Goal: Task Accomplishment & Management: Manage account settings

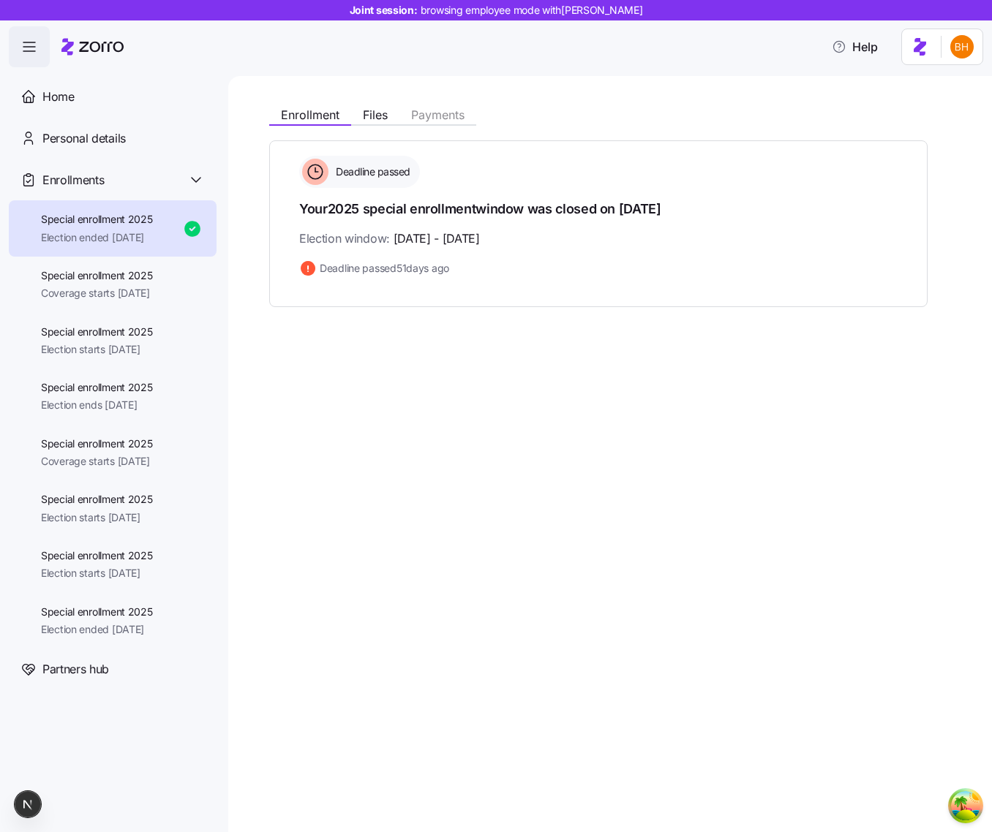
click at [395, 127] on div "Enrollment Files Payments Deadline passed Your 2025 special enrollment window w…" at bounding box center [607, 203] width 676 height 208
click at [386, 121] on span "Files" at bounding box center [375, 115] width 25 height 12
click at [384, 116] on span "Files" at bounding box center [375, 115] width 25 height 12
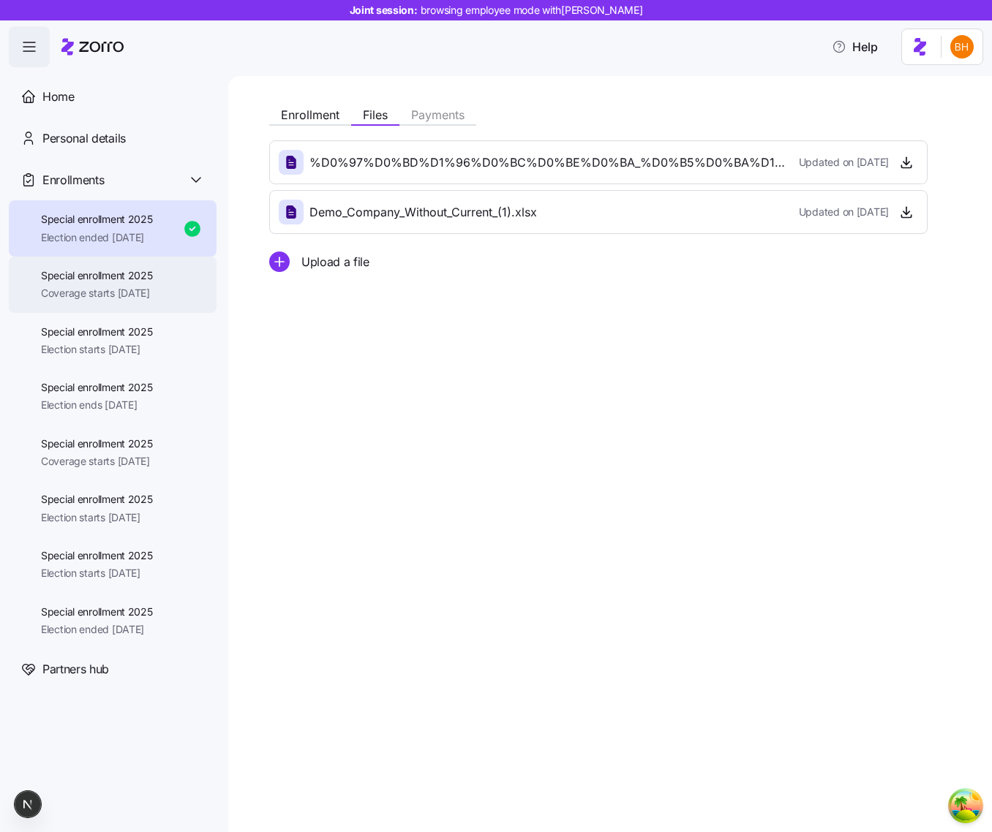
click at [144, 276] on span "Special enrollment 2025" at bounding box center [97, 275] width 112 height 15
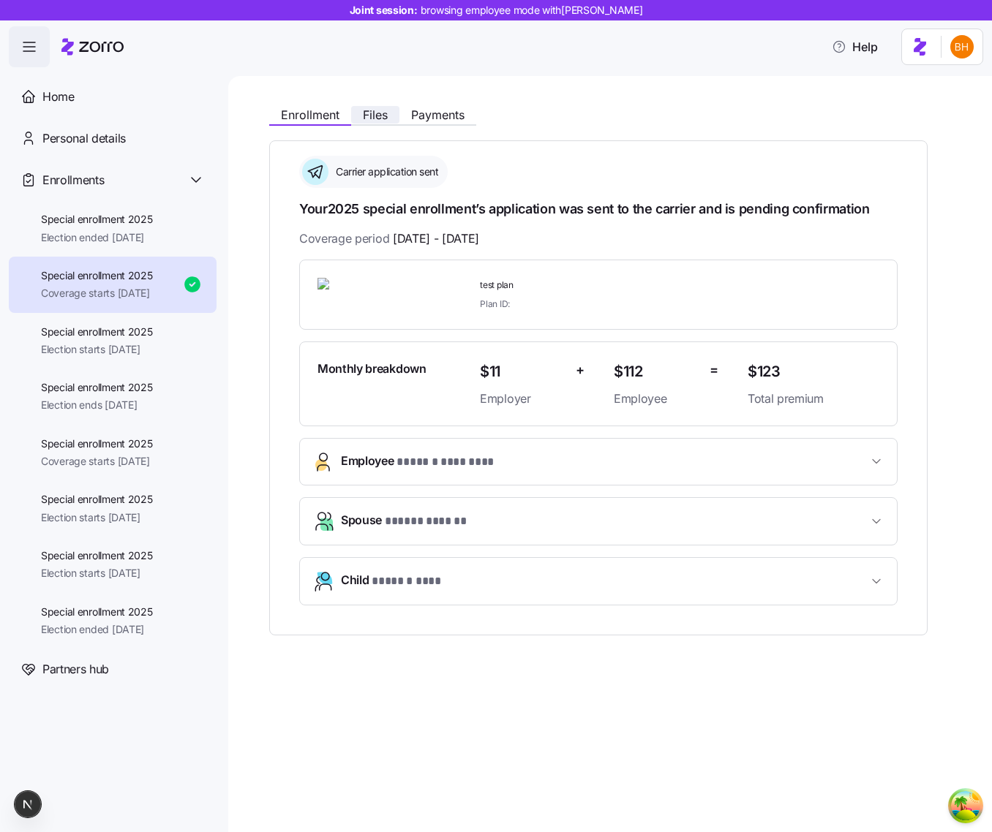
click at [381, 110] on span "Files" at bounding box center [375, 115] width 25 height 12
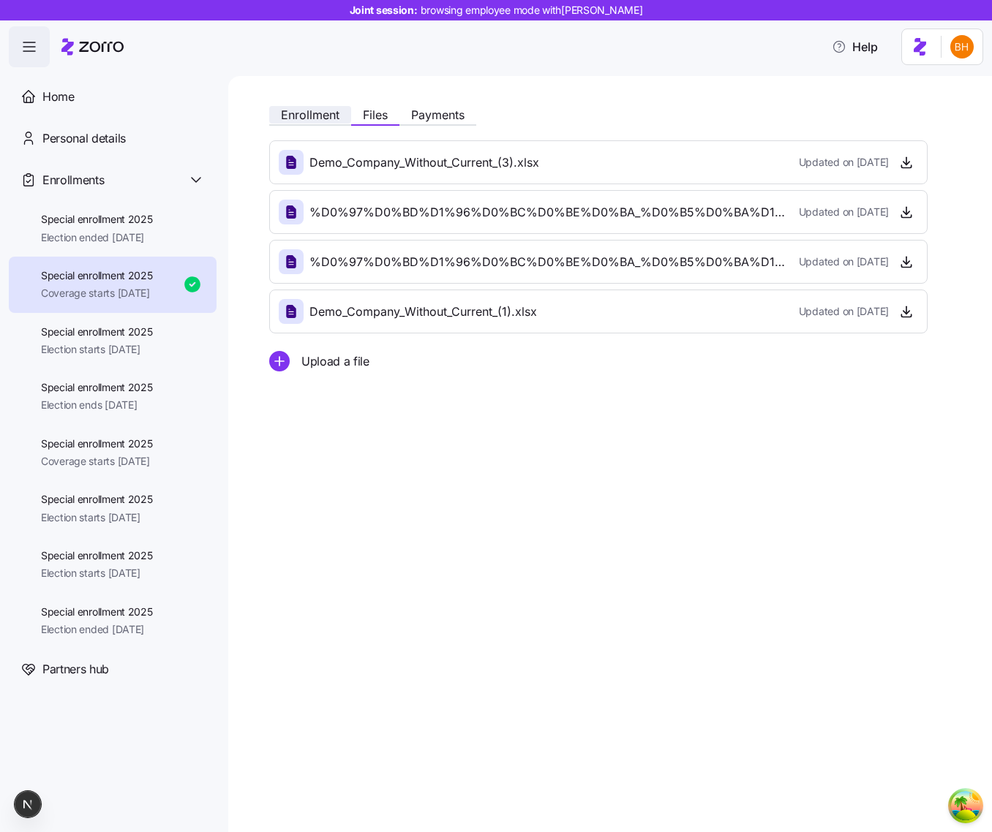
click at [320, 109] on span "Enrollment" at bounding box center [310, 115] width 59 height 12
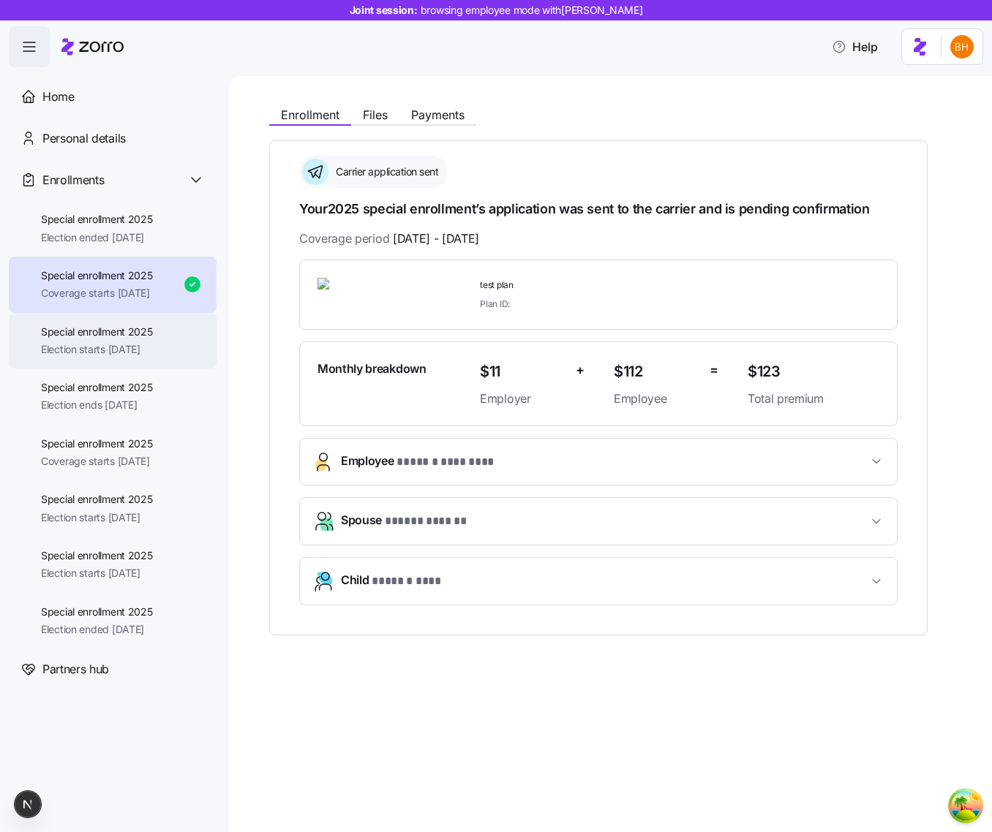
click at [119, 339] on div "Special enrollment 2025 Election starts 11/06/2025" at bounding box center [97, 341] width 112 height 33
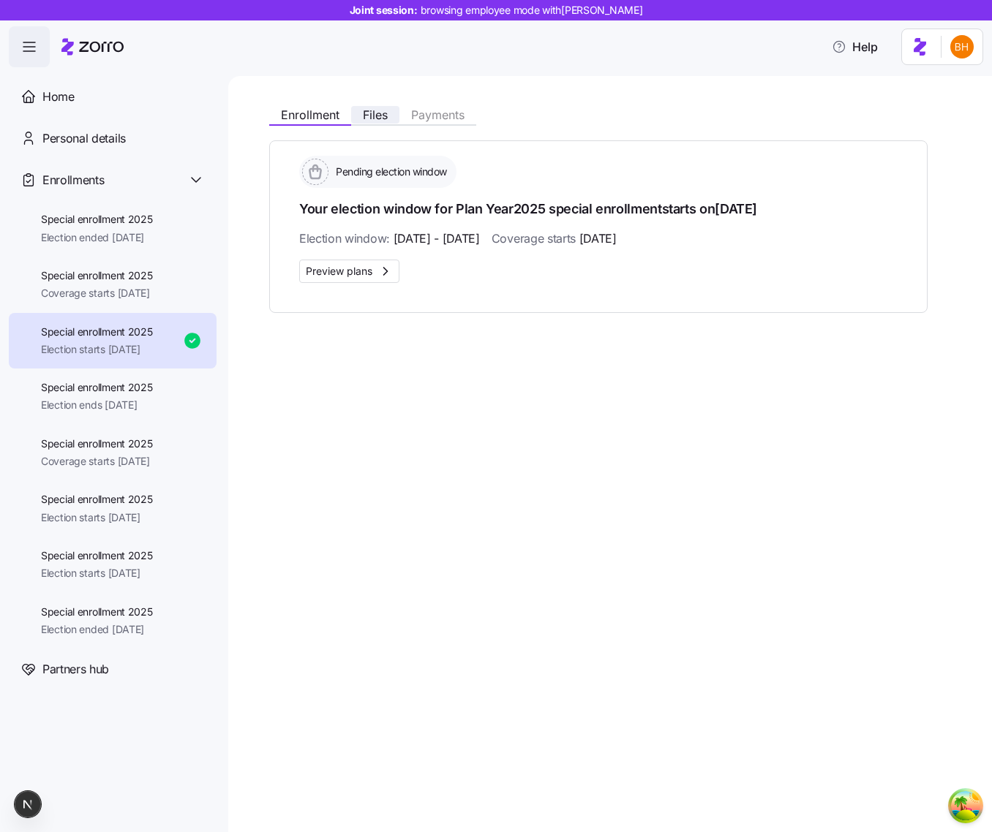
click at [373, 113] on span "Files" at bounding box center [375, 115] width 25 height 12
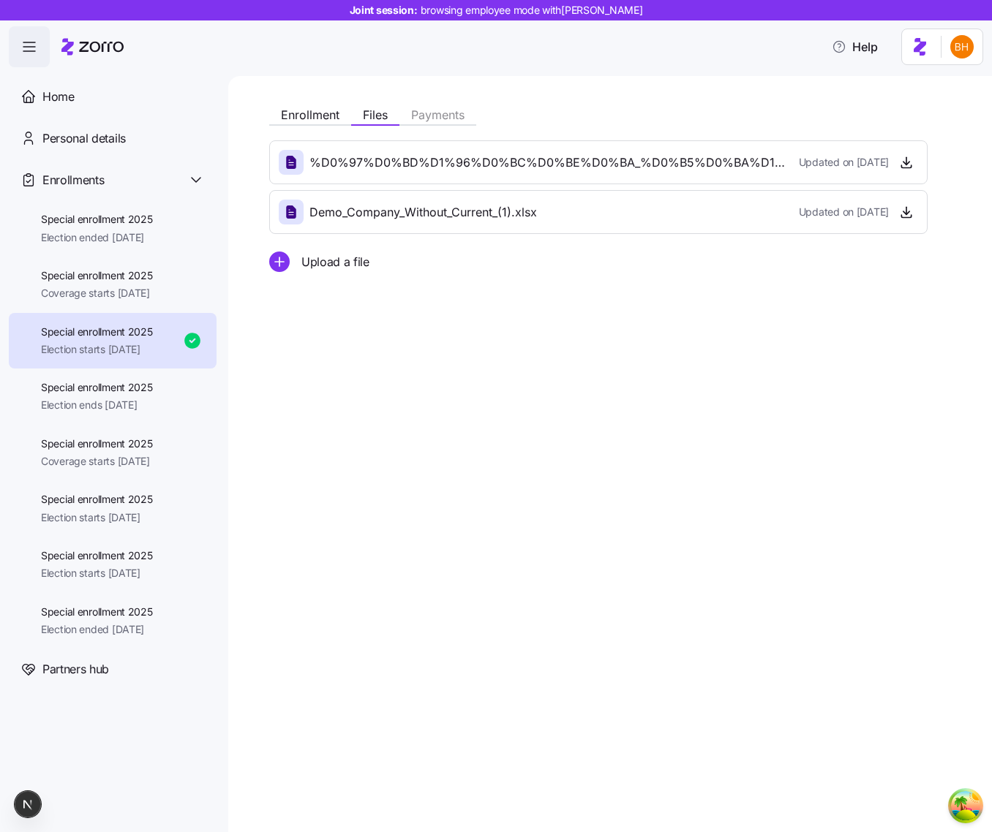
click at [525, 333] on div "Enrollment Files Payments %D0%97%D0%BD%D1%96%D0%BC%D0%BE%D0%BA_%D0%B5%D0%BA%D1%…" at bounding box center [610, 454] width 764 height 756
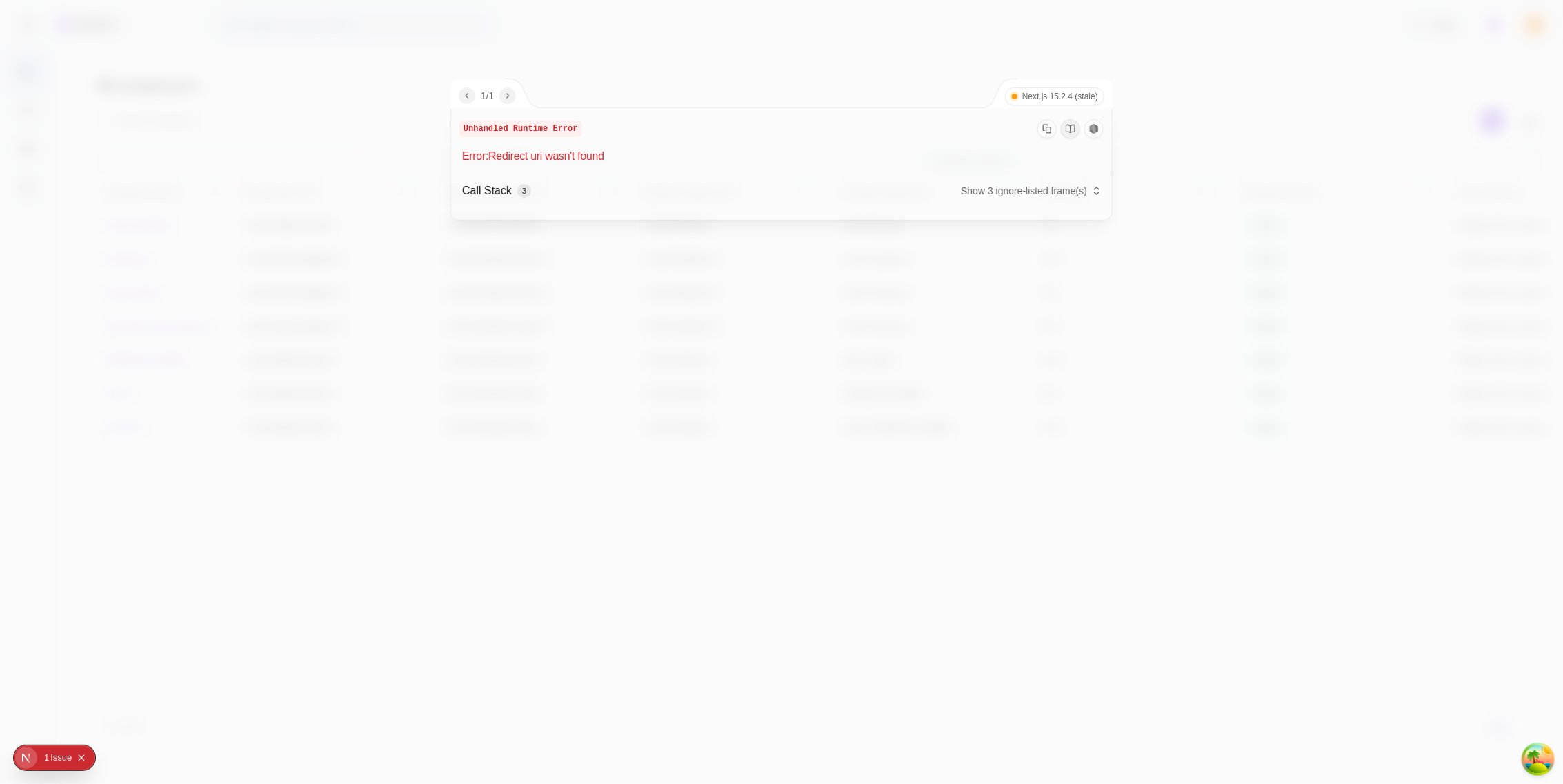
click at [304, 210] on div at bounding box center [782, 392] width 1563 height 784
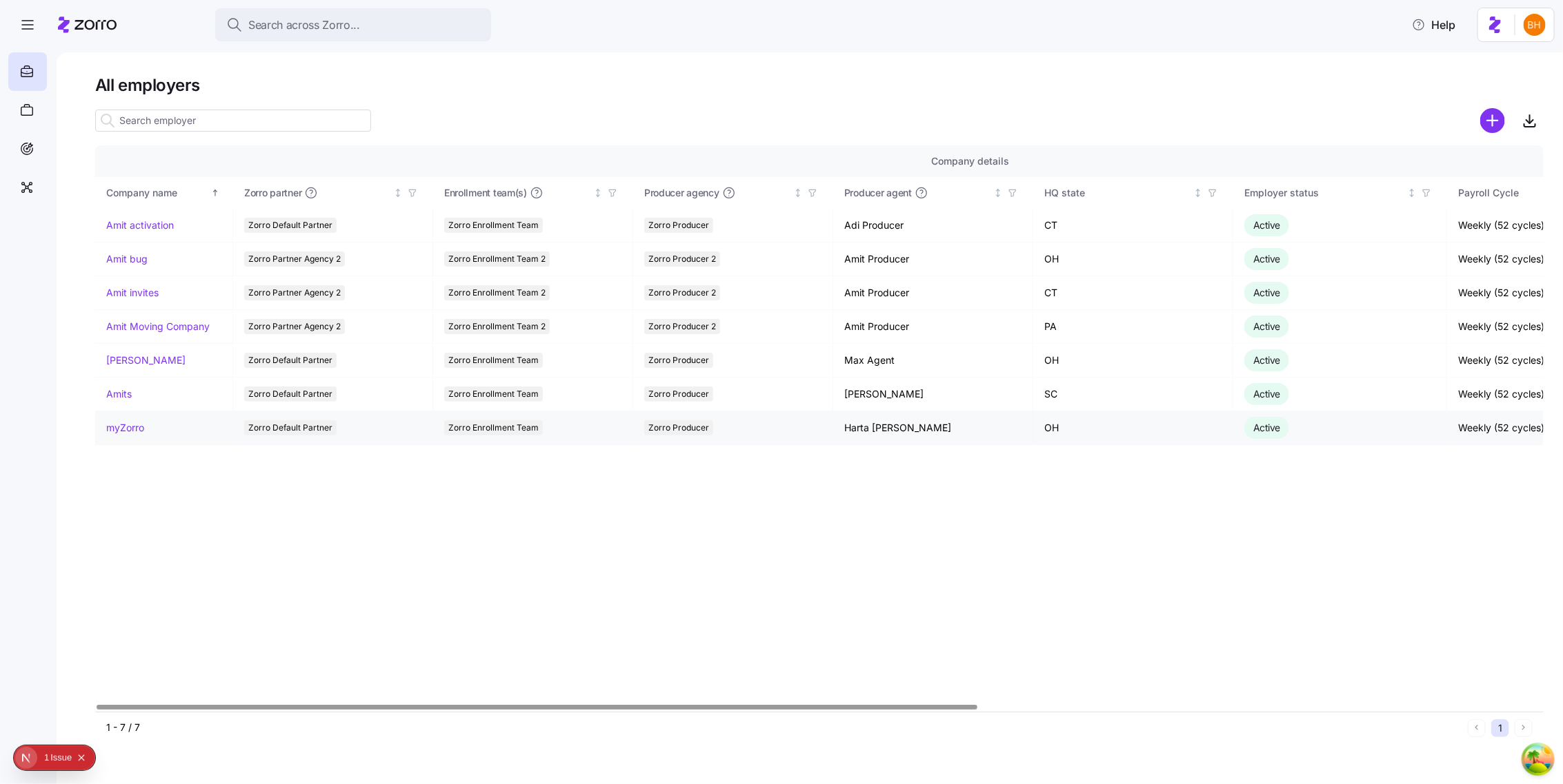
click at [130, 431] on link "myZorro" at bounding box center [125, 428] width 38 height 14
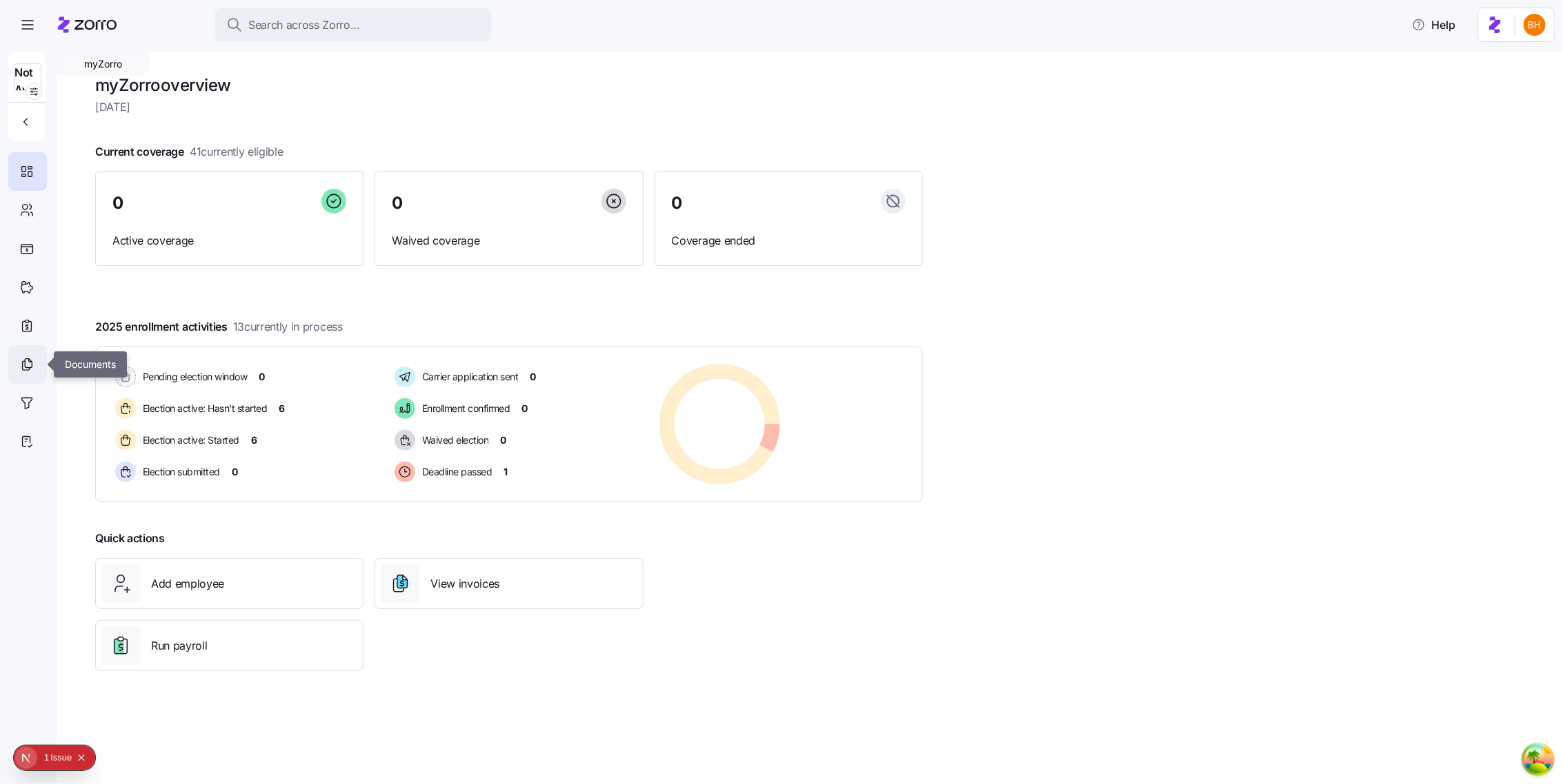
click at [28, 354] on div at bounding box center [27, 364] width 39 height 39
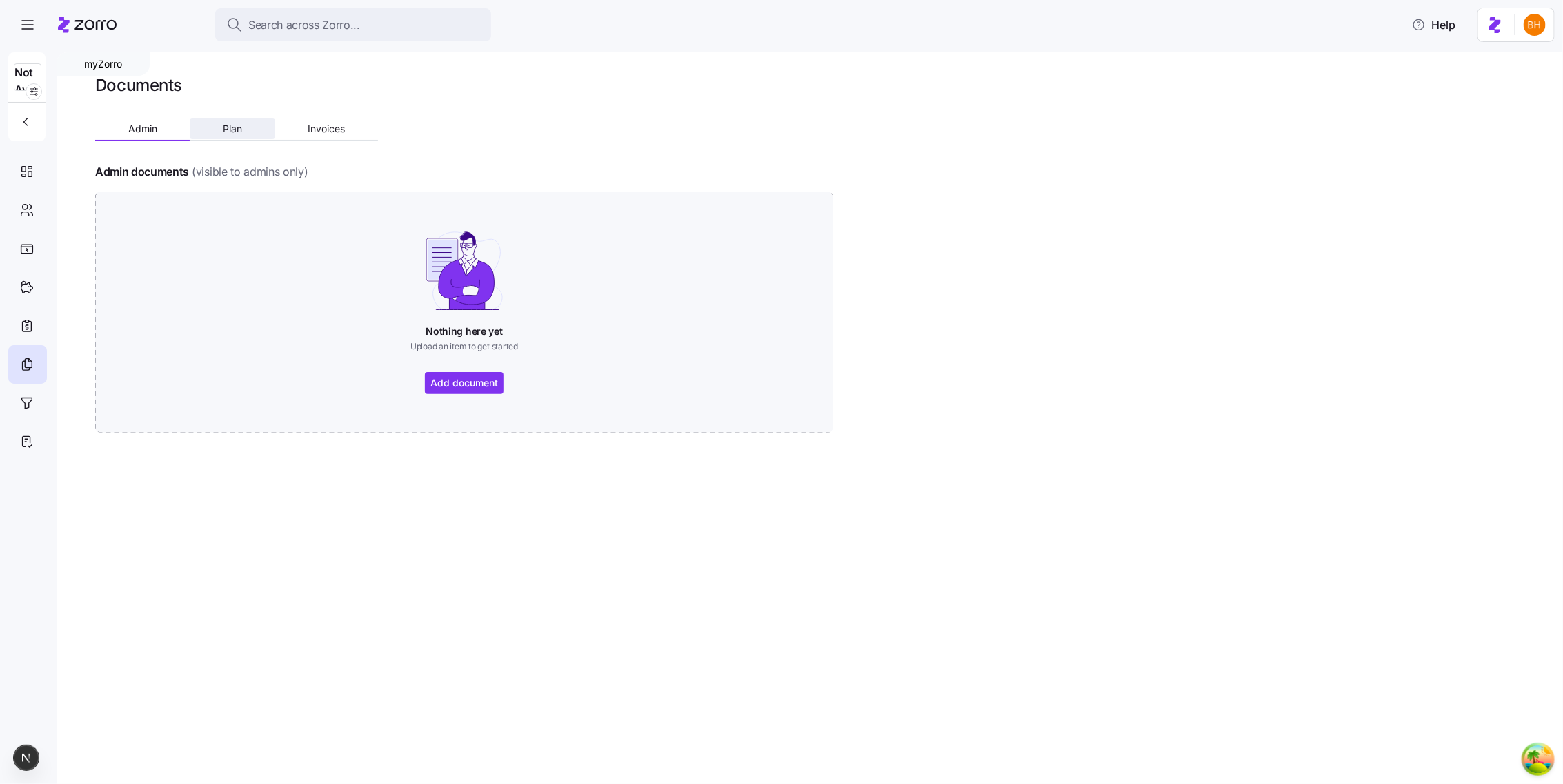
click at [243, 135] on button "Plan" at bounding box center [232, 129] width 85 height 21
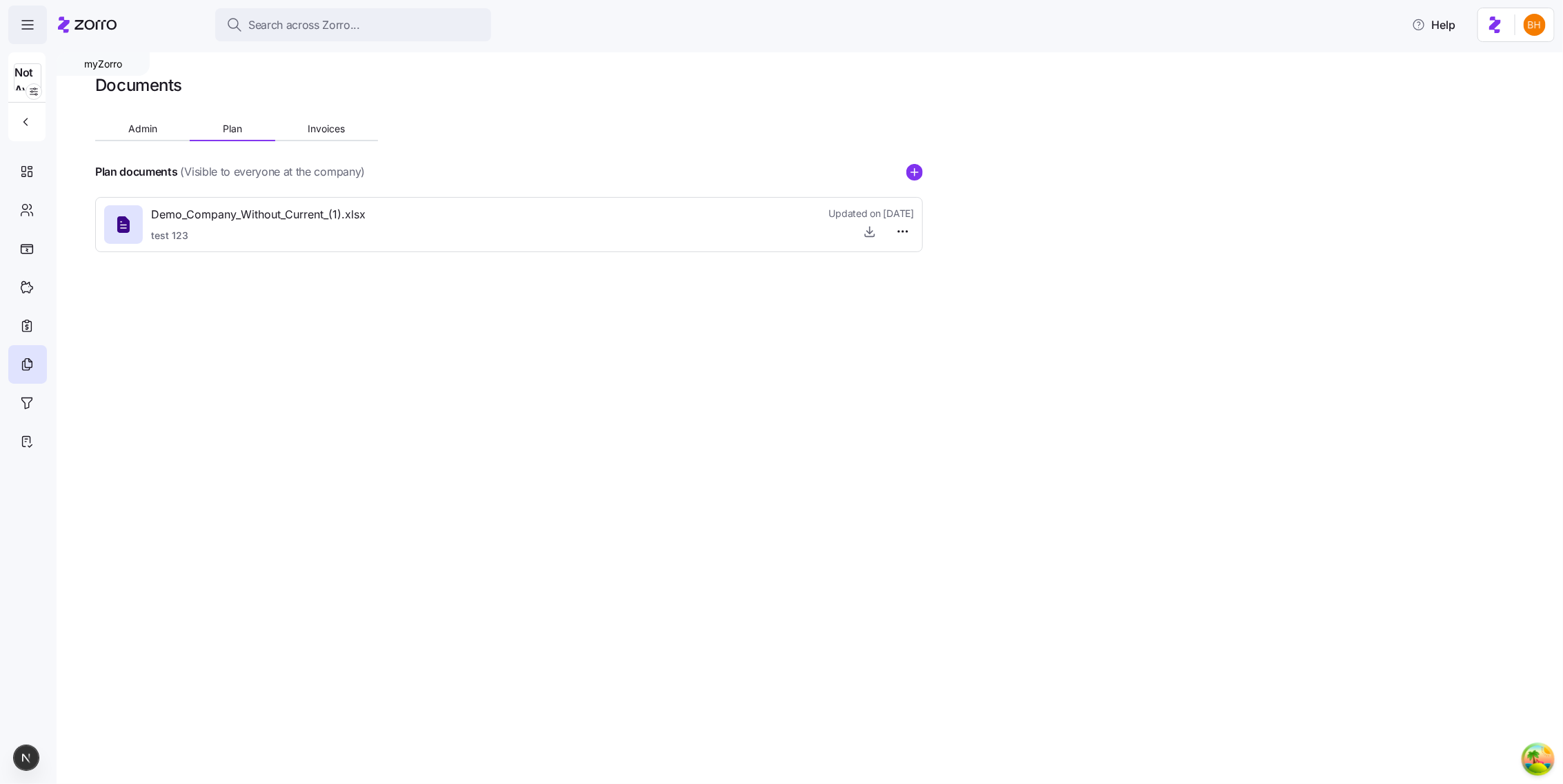
click at [31, 30] on icon "button" at bounding box center [27, 25] width 17 height 17
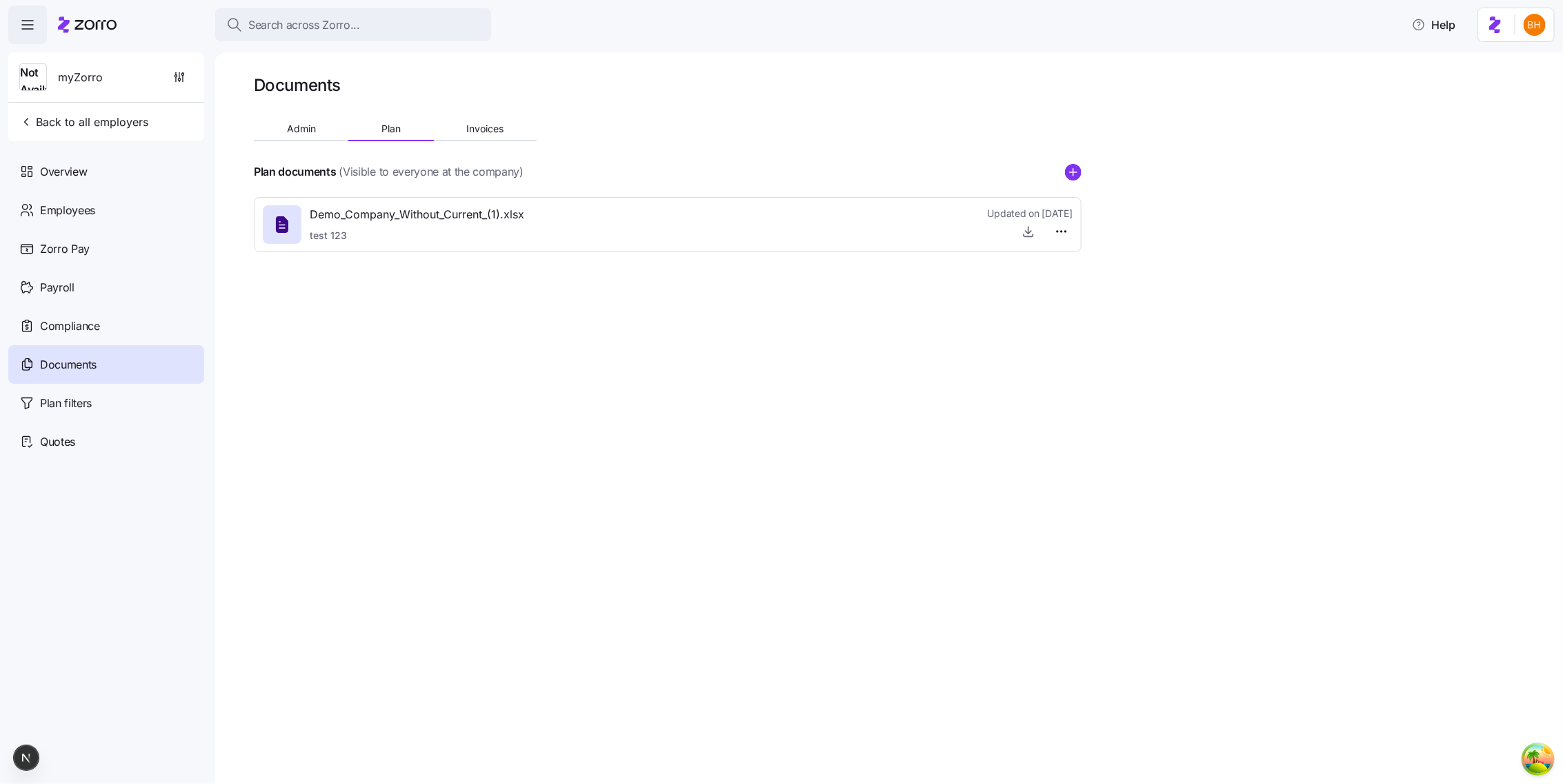
click at [186, 55] on div "Not Available myZorro" at bounding box center [107, 77] width 185 height 50
click at [181, 65] on span "button" at bounding box center [179, 77] width 26 height 26
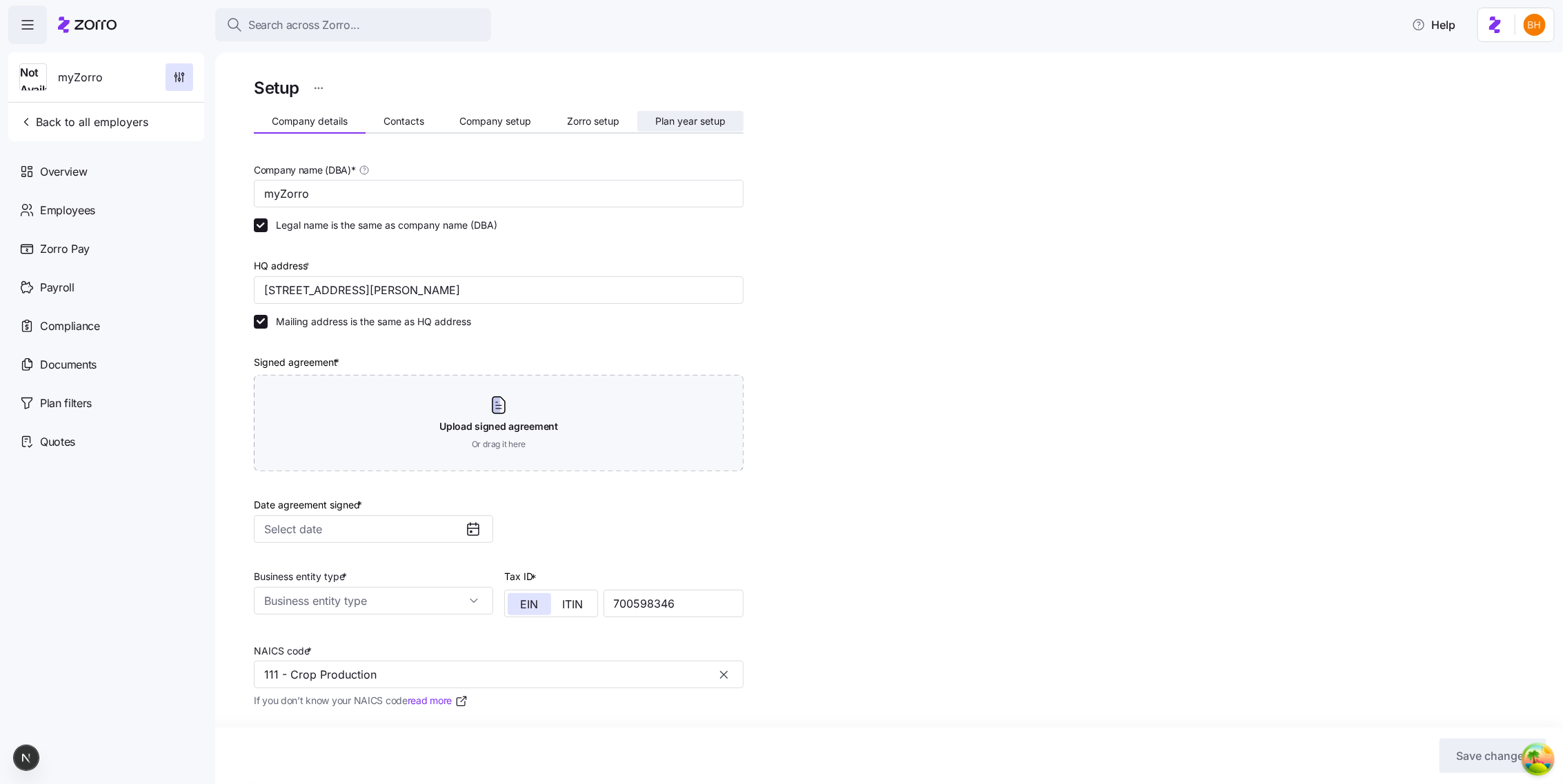
click at [698, 117] on span "Plan year setup" at bounding box center [690, 122] width 71 height 9
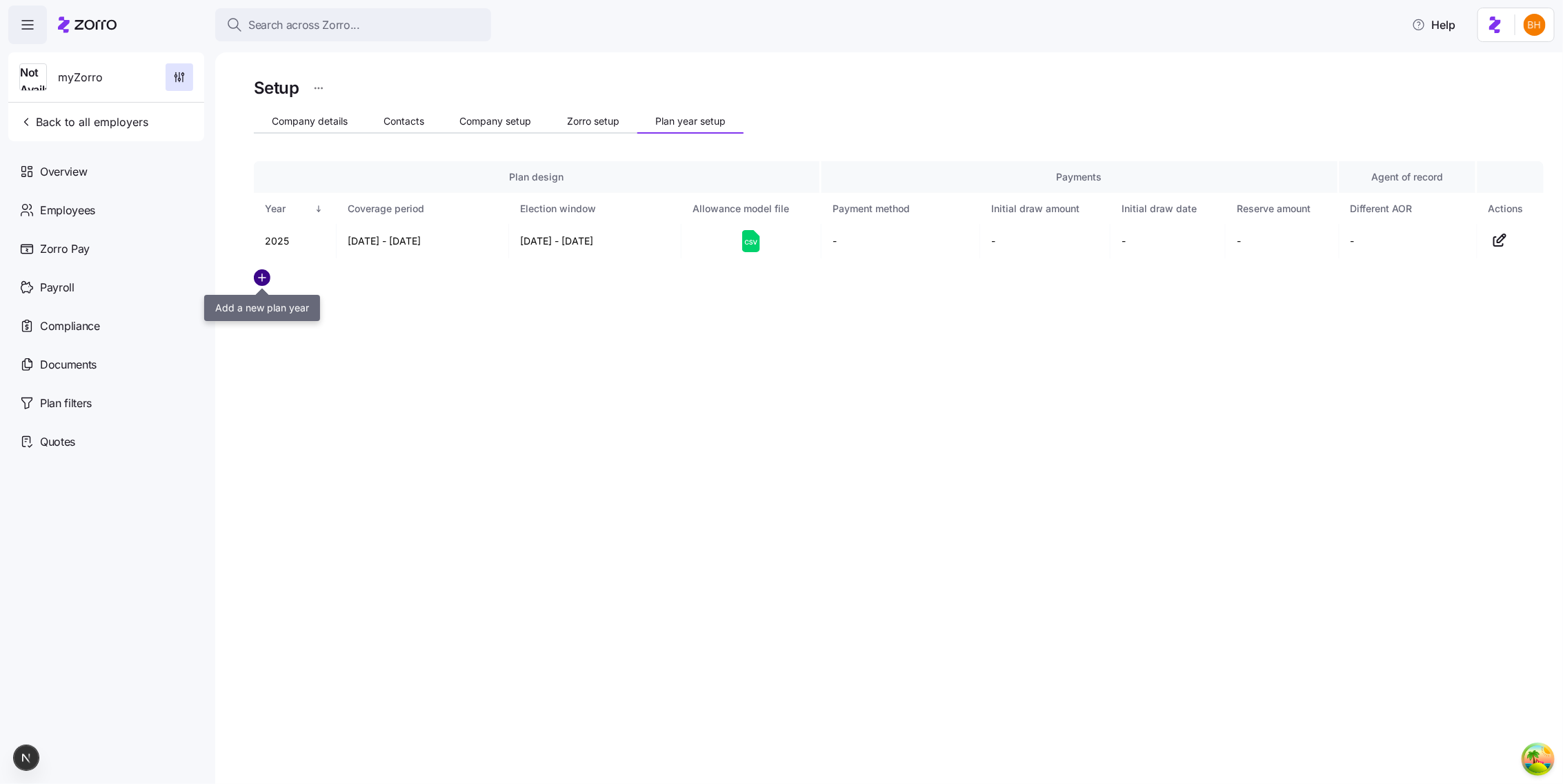
click at [260, 278] on circle "add icon" at bounding box center [262, 278] width 15 height 15
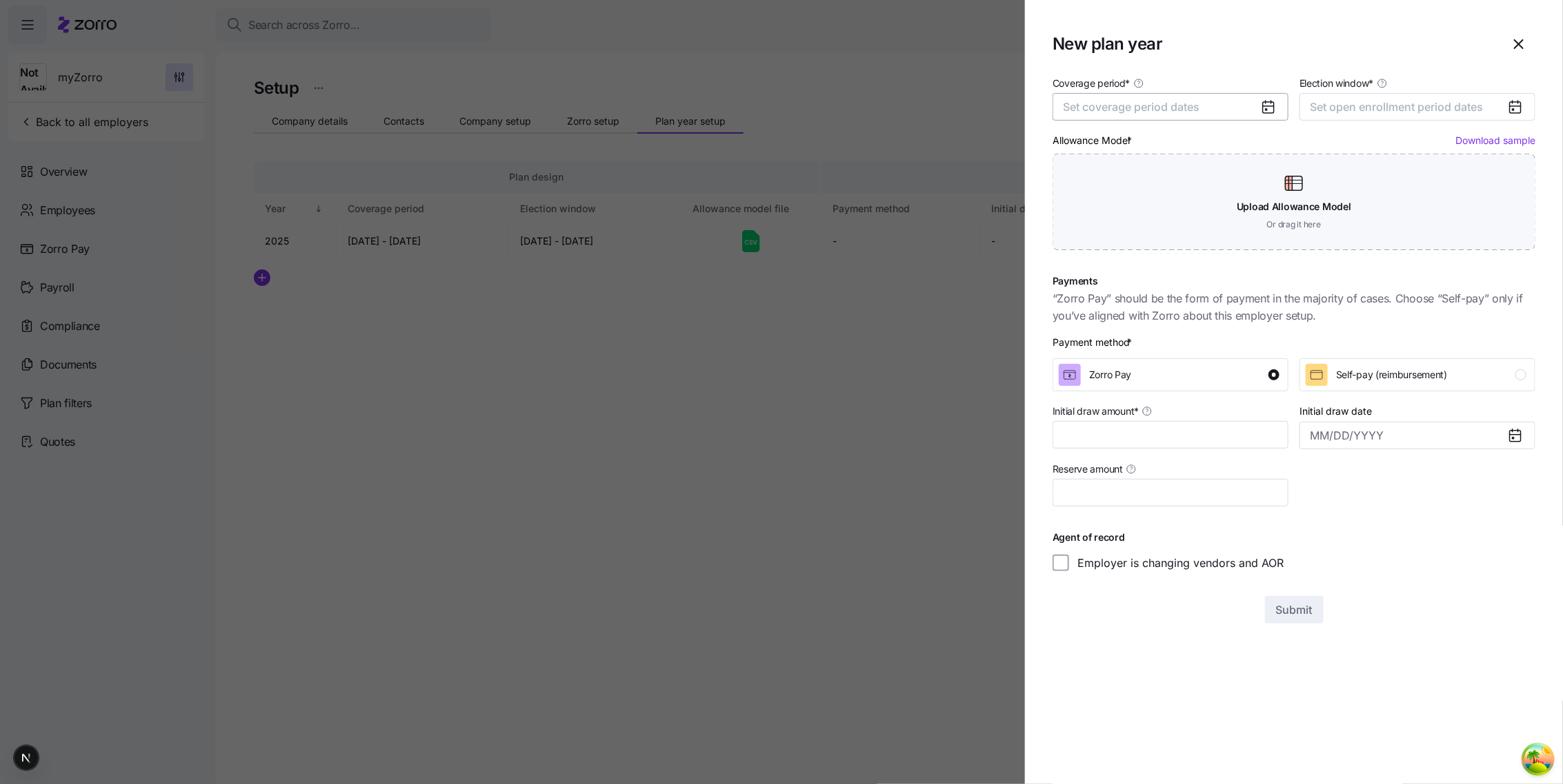
click at [1147, 108] on span "Set coverage period dates" at bounding box center [1130, 106] width 137 height 14
click at [1115, 188] on button "Jan" at bounding box center [1098, 184] width 69 height 29
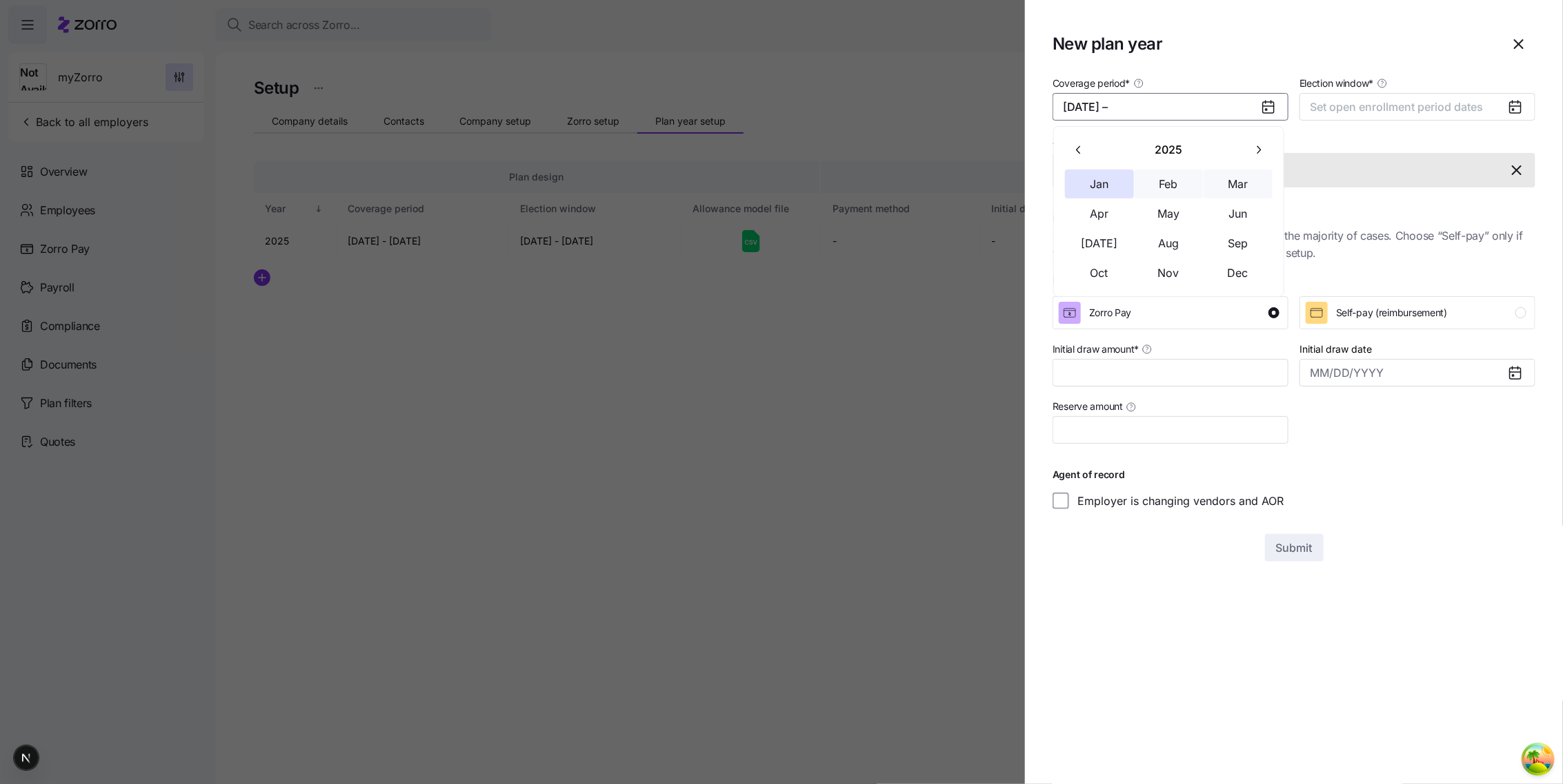
click at [1262, 153] on icon "button" at bounding box center [1259, 150] width 13 height 13
click at [1100, 197] on button "Jan" at bounding box center [1098, 184] width 69 height 29
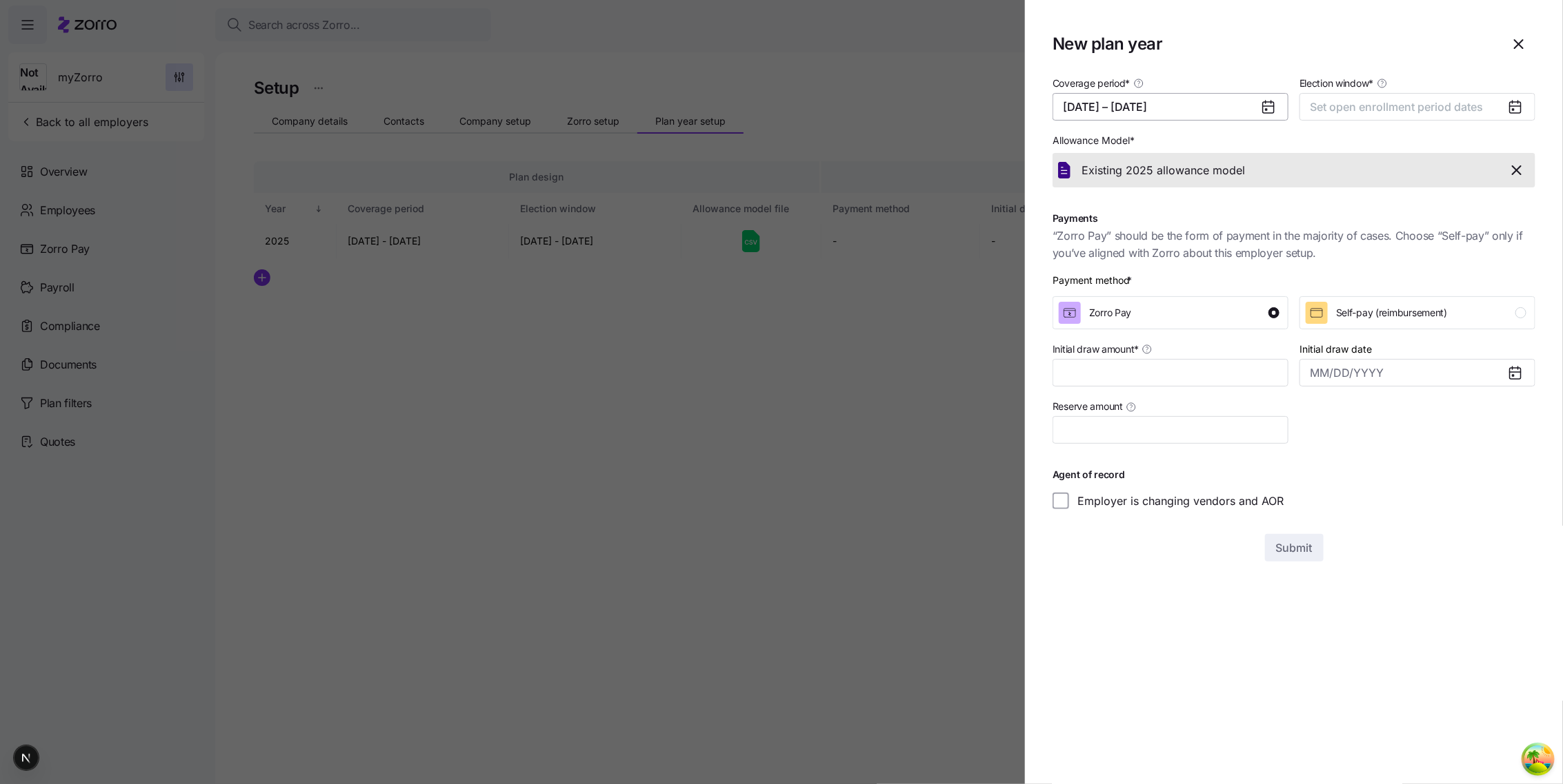
click at [1108, 101] on button "01/01/2025 – 01/31/2026" at bounding box center [1170, 106] width 236 height 27
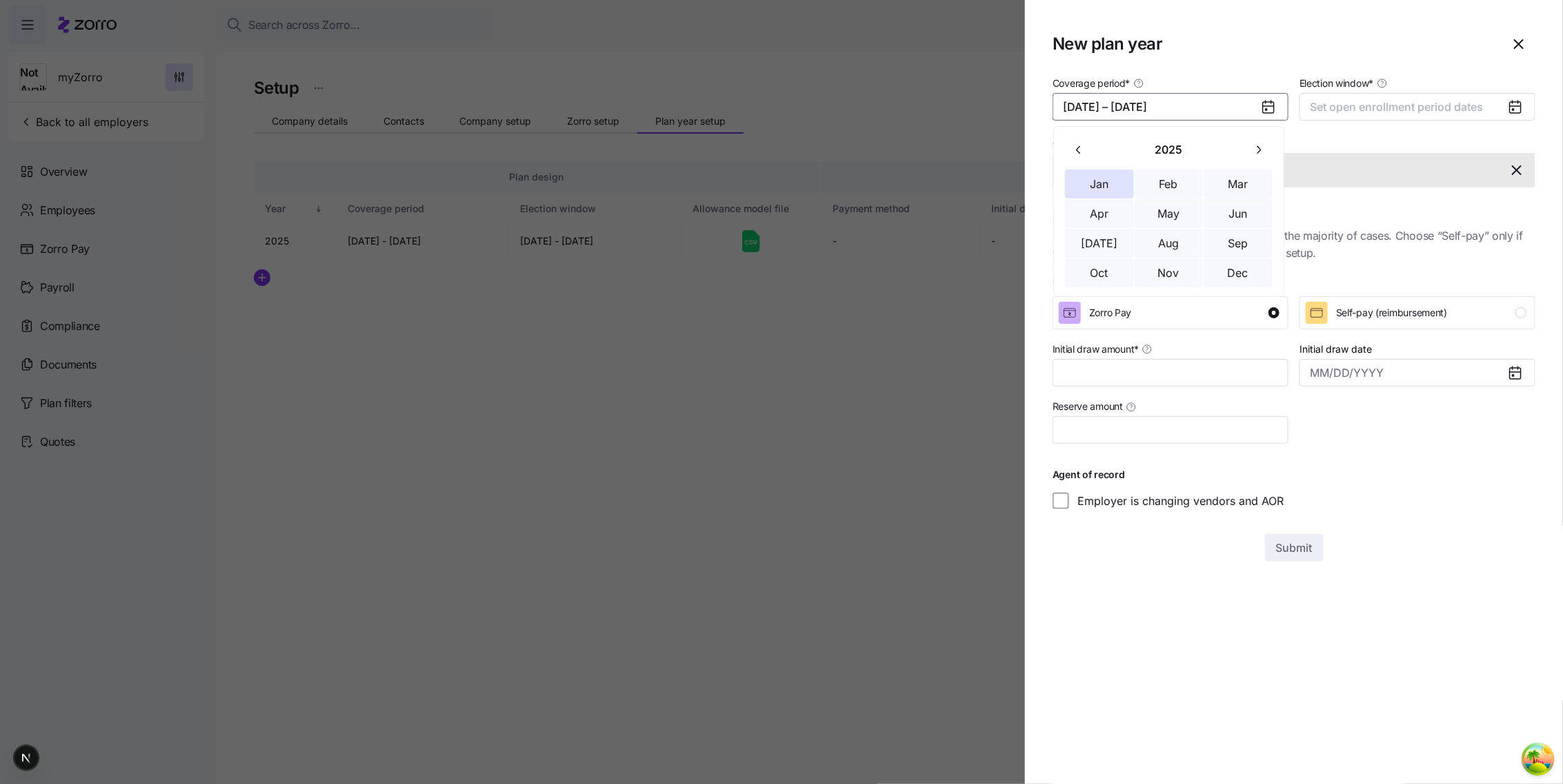
click at [1257, 143] on icon "button" at bounding box center [1259, 150] width 13 height 13
click at [1111, 190] on button "Jan" at bounding box center [1098, 184] width 69 height 29
click at [1244, 270] on button "Dec" at bounding box center [1237, 272] width 69 height 29
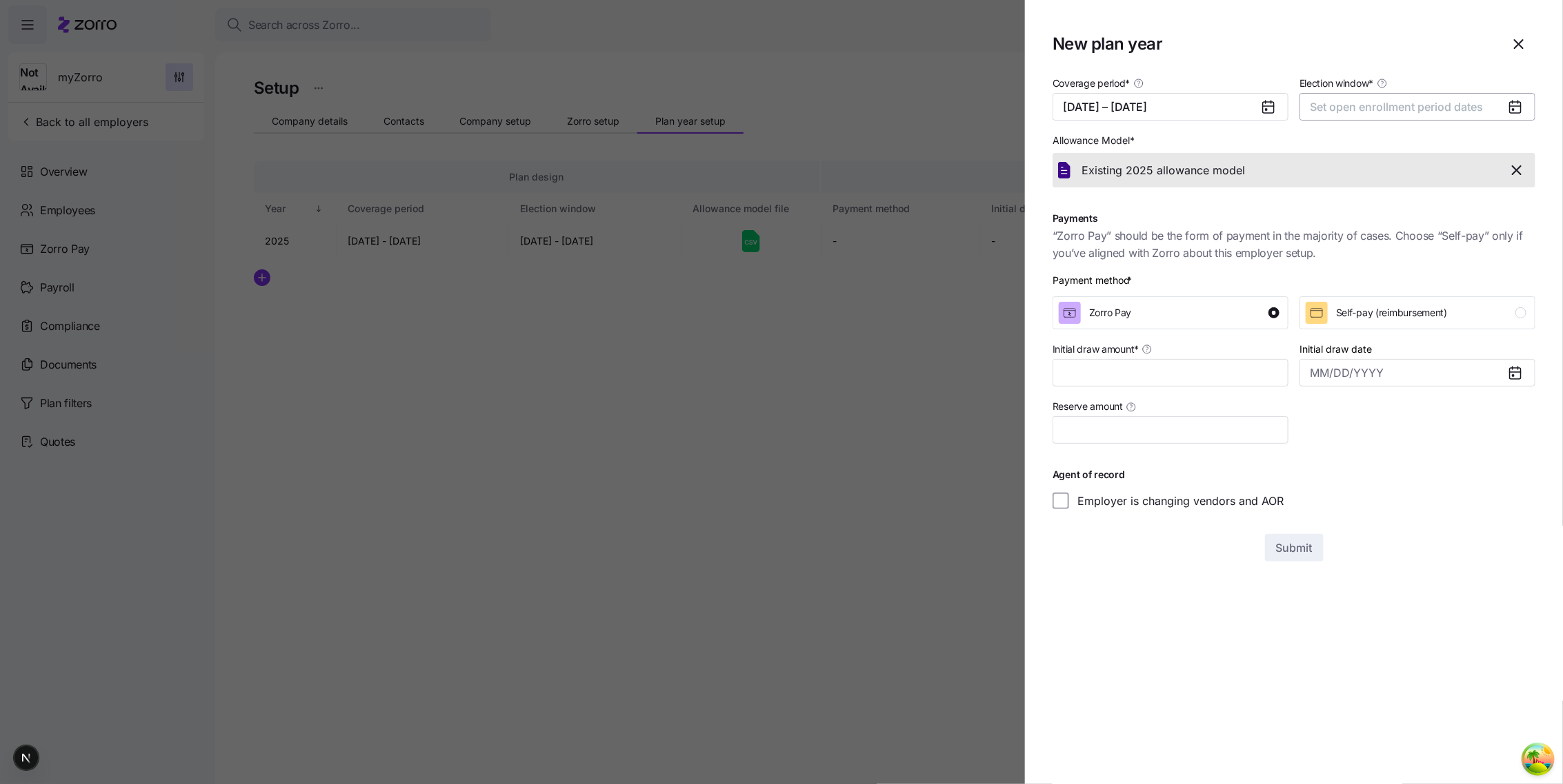
click at [1375, 110] on span "Set open enrollment period dates" at bounding box center [1396, 106] width 173 height 14
click at [1508, 155] on button "button" at bounding box center [1504, 149] width 29 height 29
click at [1473, 209] on button "1" at bounding box center [1474, 207] width 29 height 29
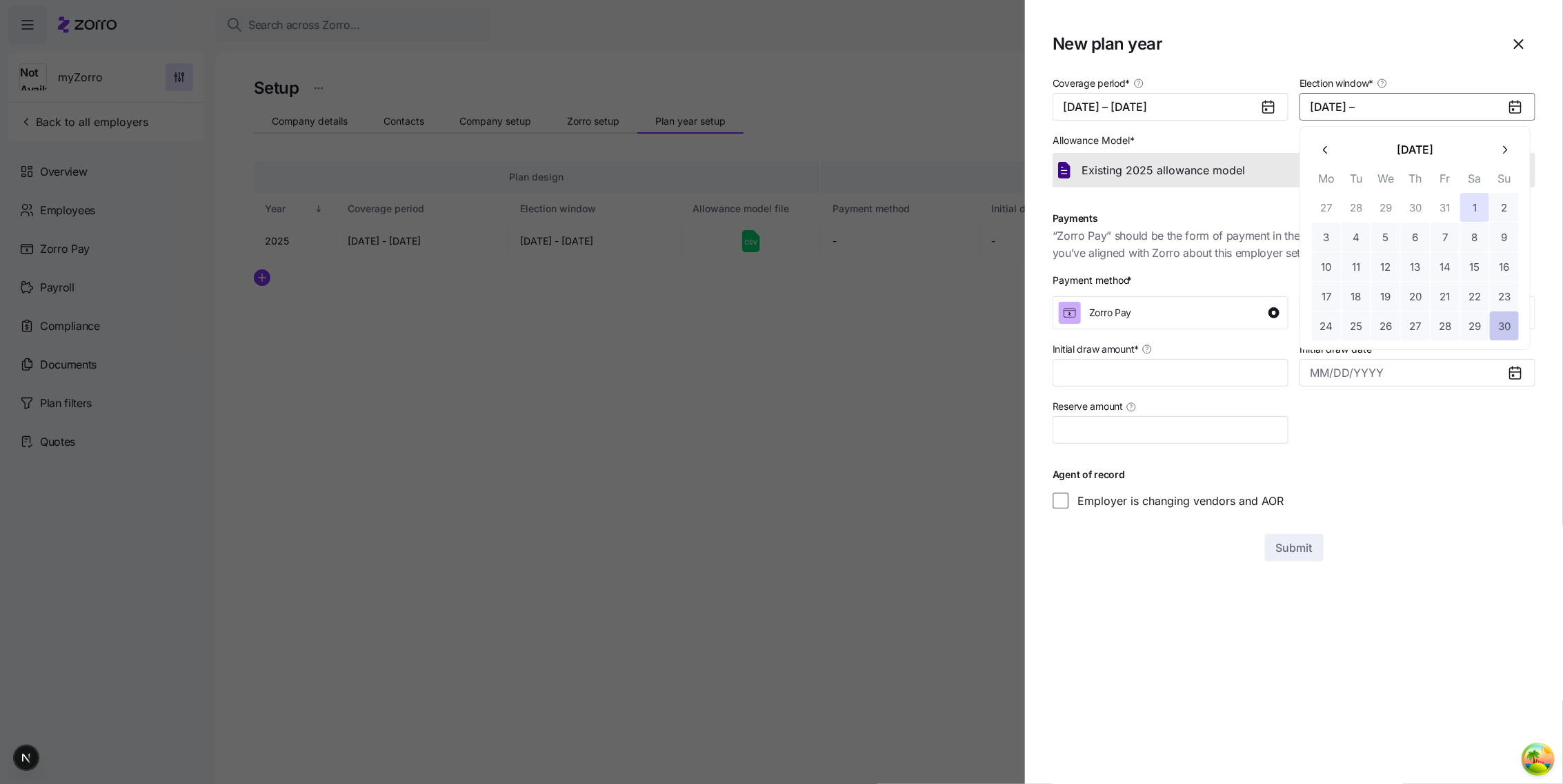
click at [1508, 327] on button "30" at bounding box center [1504, 326] width 29 height 29
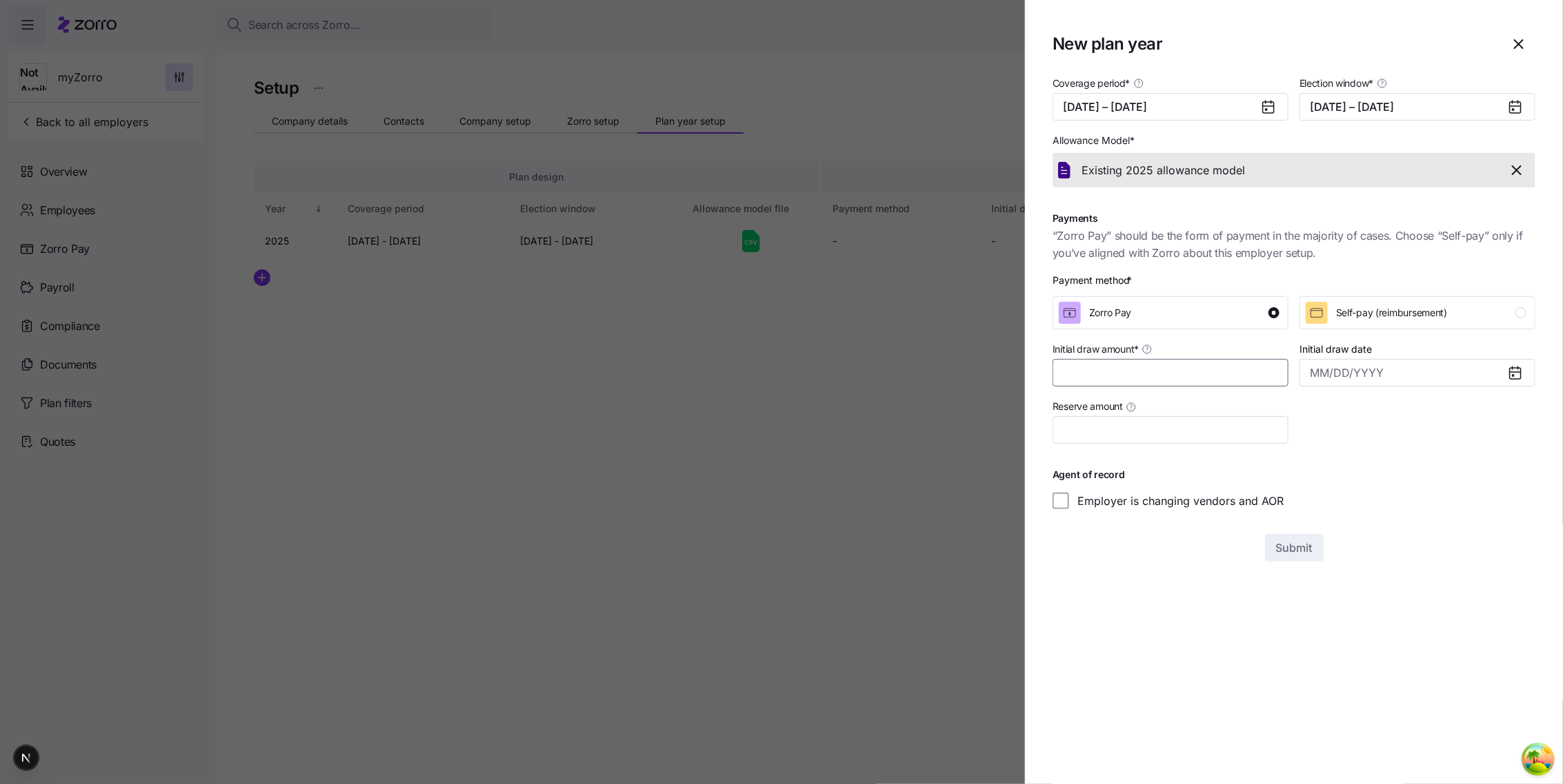
click at [1218, 364] on input "Initial draw amount *" at bounding box center [1170, 372] width 236 height 27
type input "$100"
click at [1322, 379] on input "Initial draw date" at bounding box center [1417, 372] width 236 height 27
click at [1431, 568] on button "24" at bounding box center [1444, 564] width 29 height 29
type input "October 24, 2025"
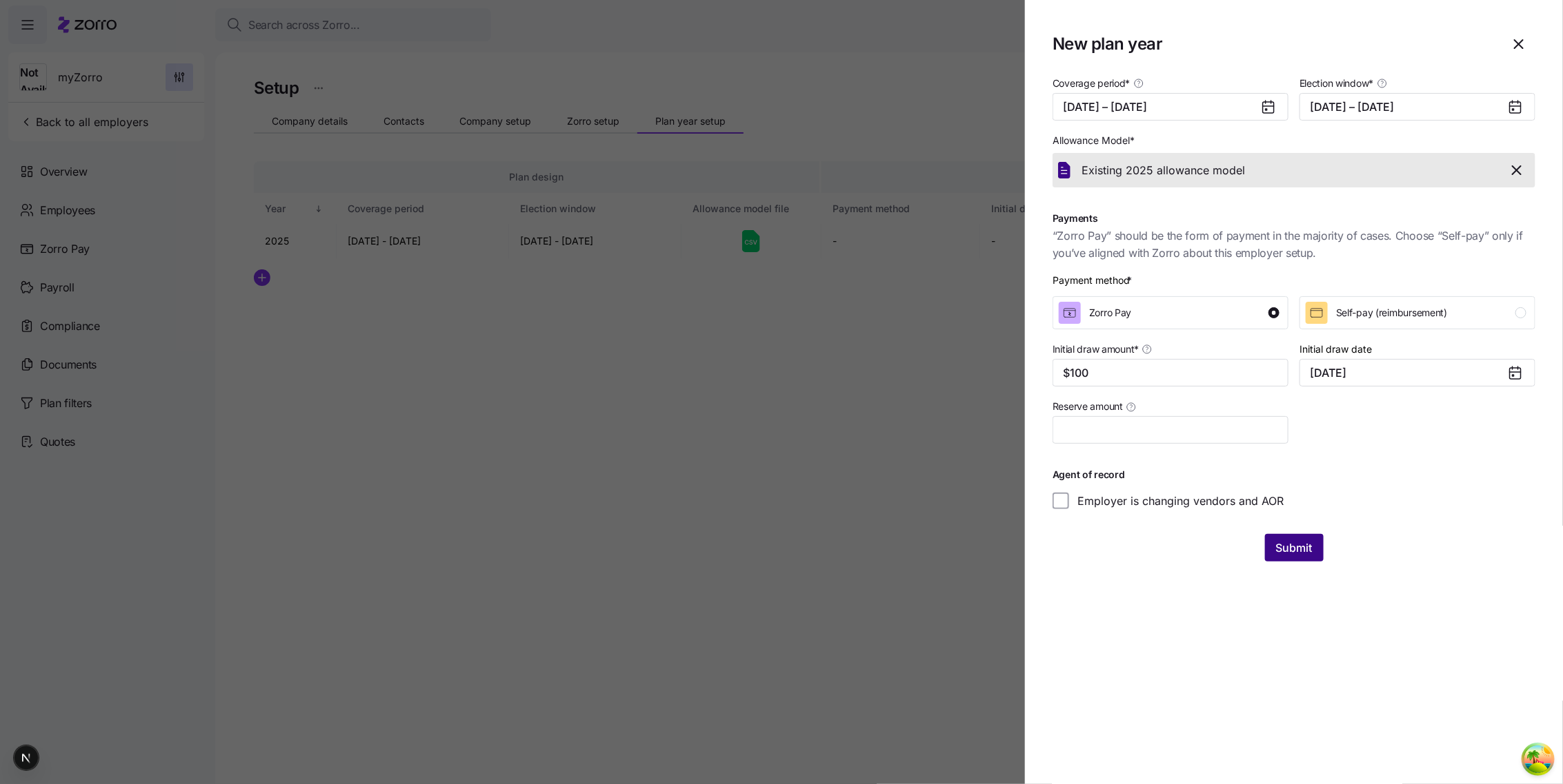
click at [1301, 555] on span "Submit" at bounding box center [1293, 548] width 37 height 17
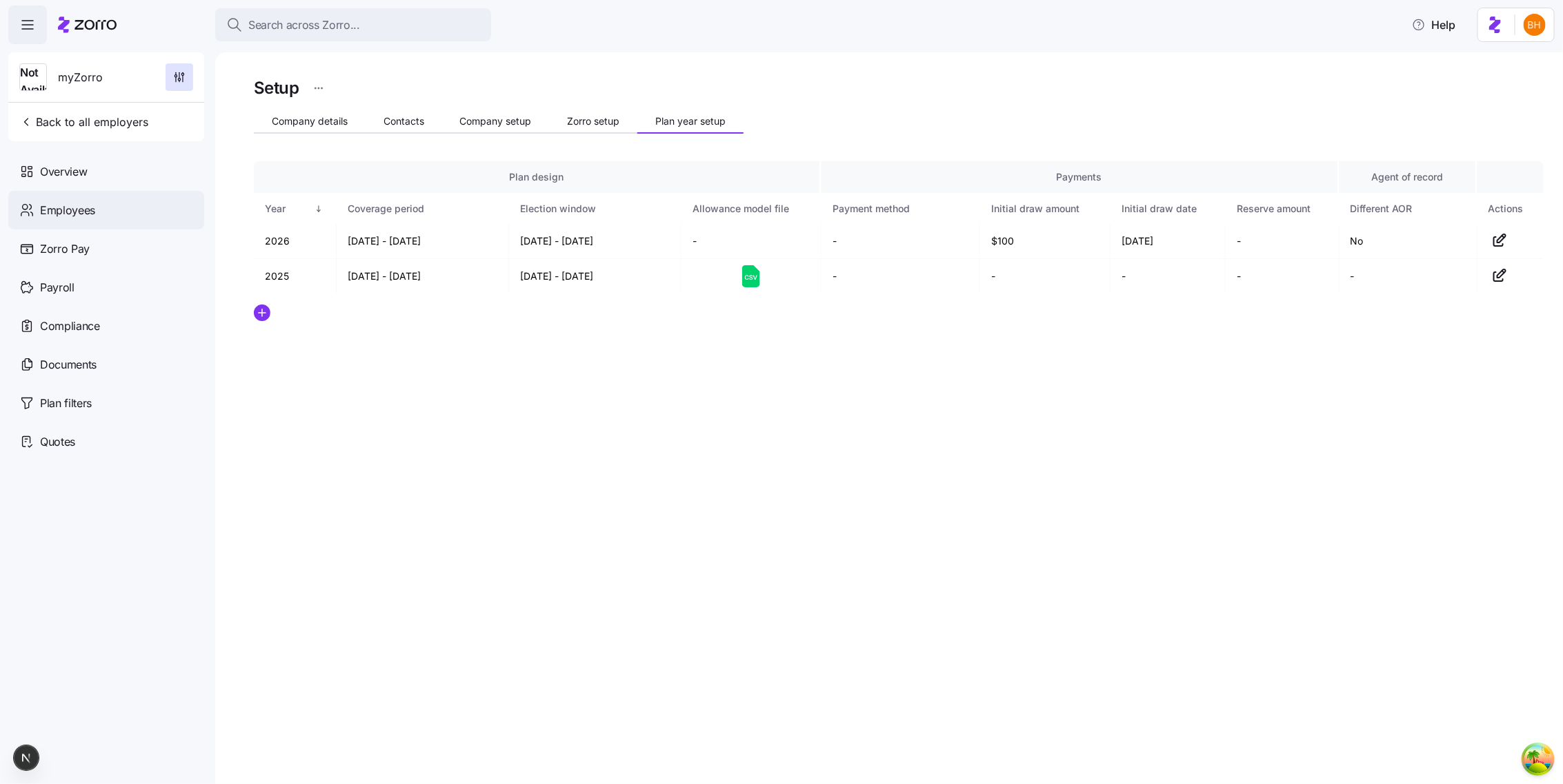
click at [106, 217] on div "Employees" at bounding box center [107, 210] width 196 height 39
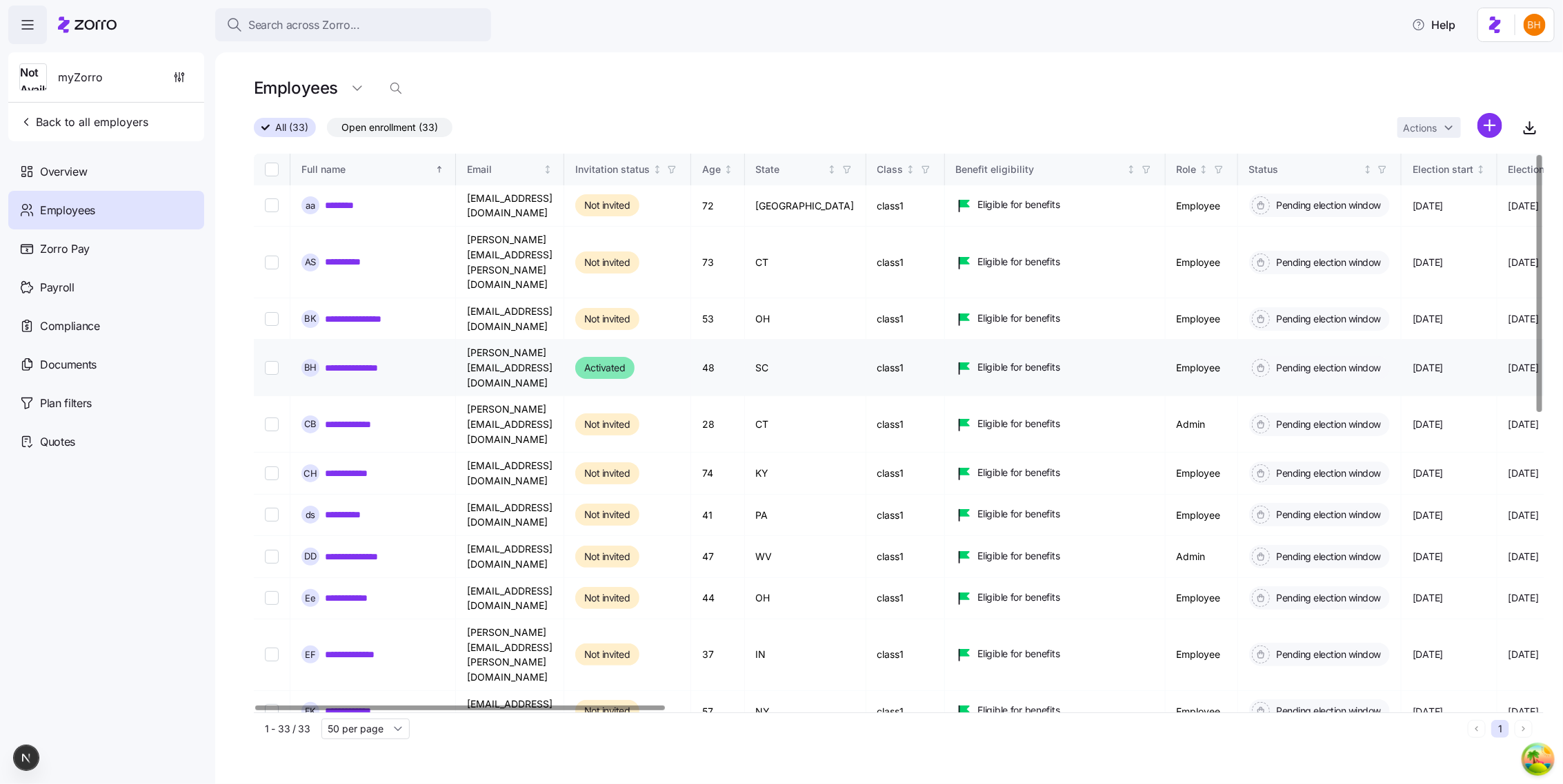
click at [388, 361] on link "**********" at bounding box center [366, 368] width 82 height 14
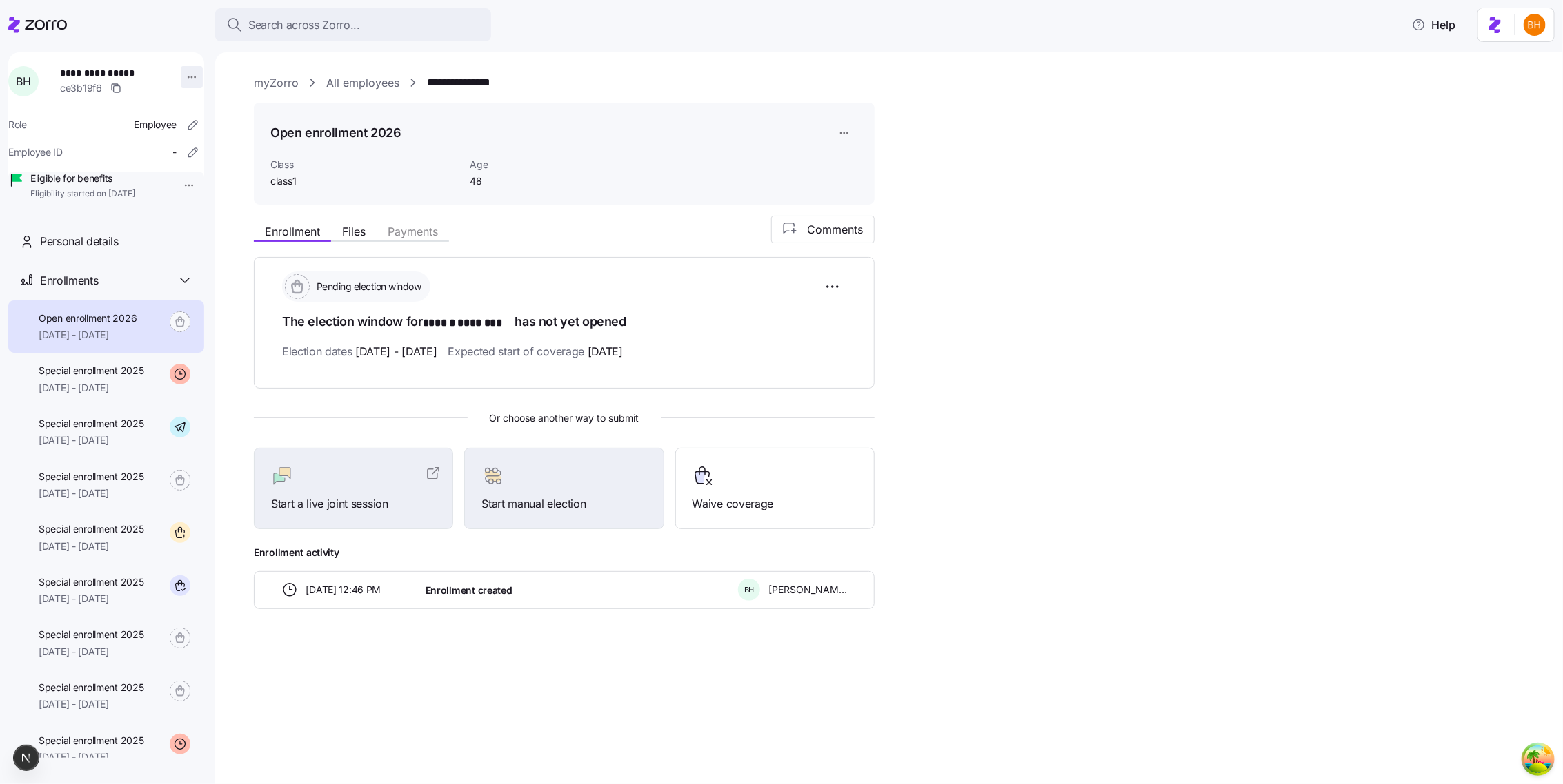
click at [180, 75] on html "**********" at bounding box center [782, 388] width 1563 height 776
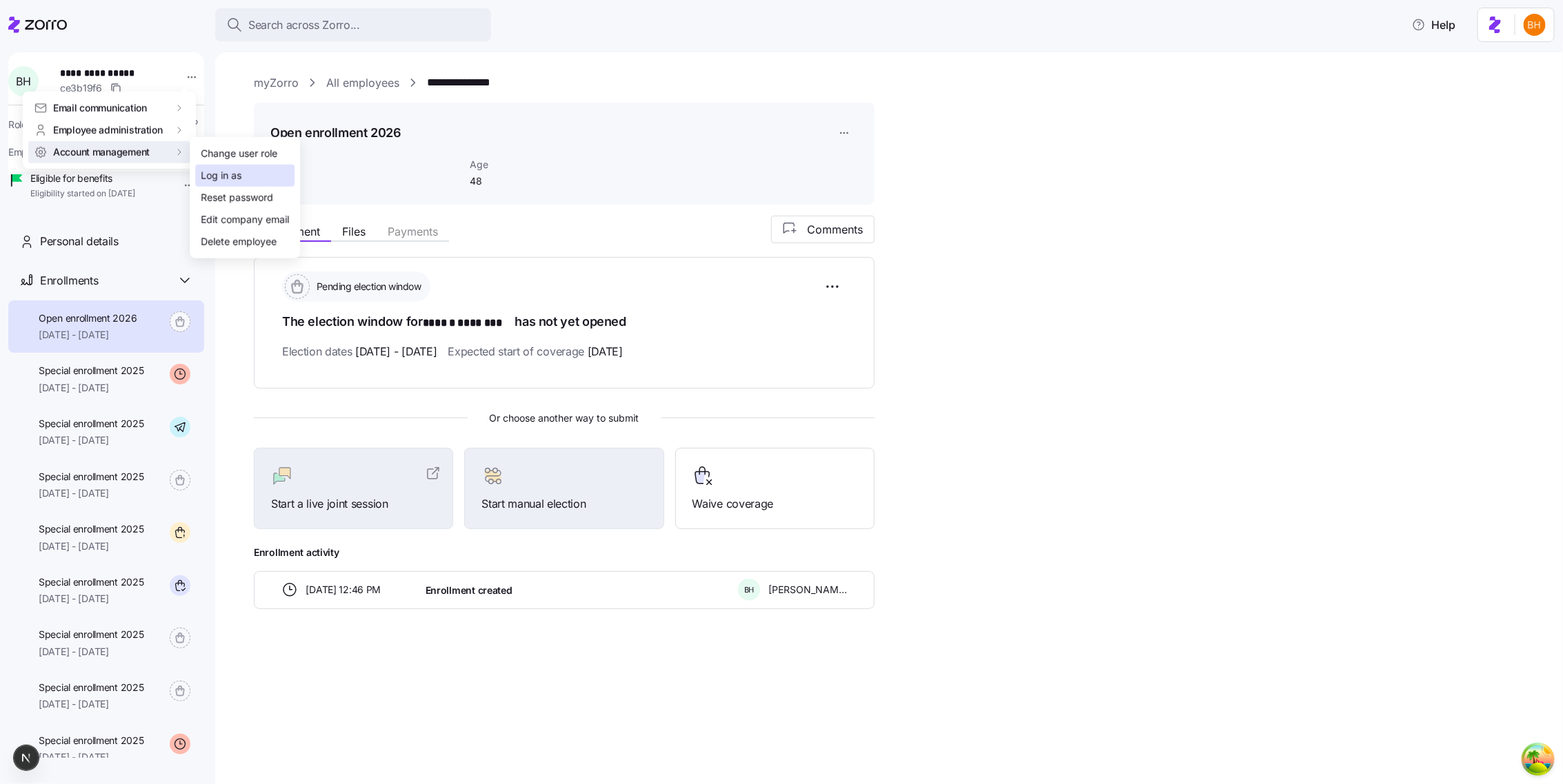
click at [225, 168] on div "Log in as" at bounding box center [221, 175] width 41 height 15
click at [182, 82] on html "**********" at bounding box center [782, 388] width 1563 height 776
click at [169, 27] on html "**********" at bounding box center [782, 388] width 1563 height 776
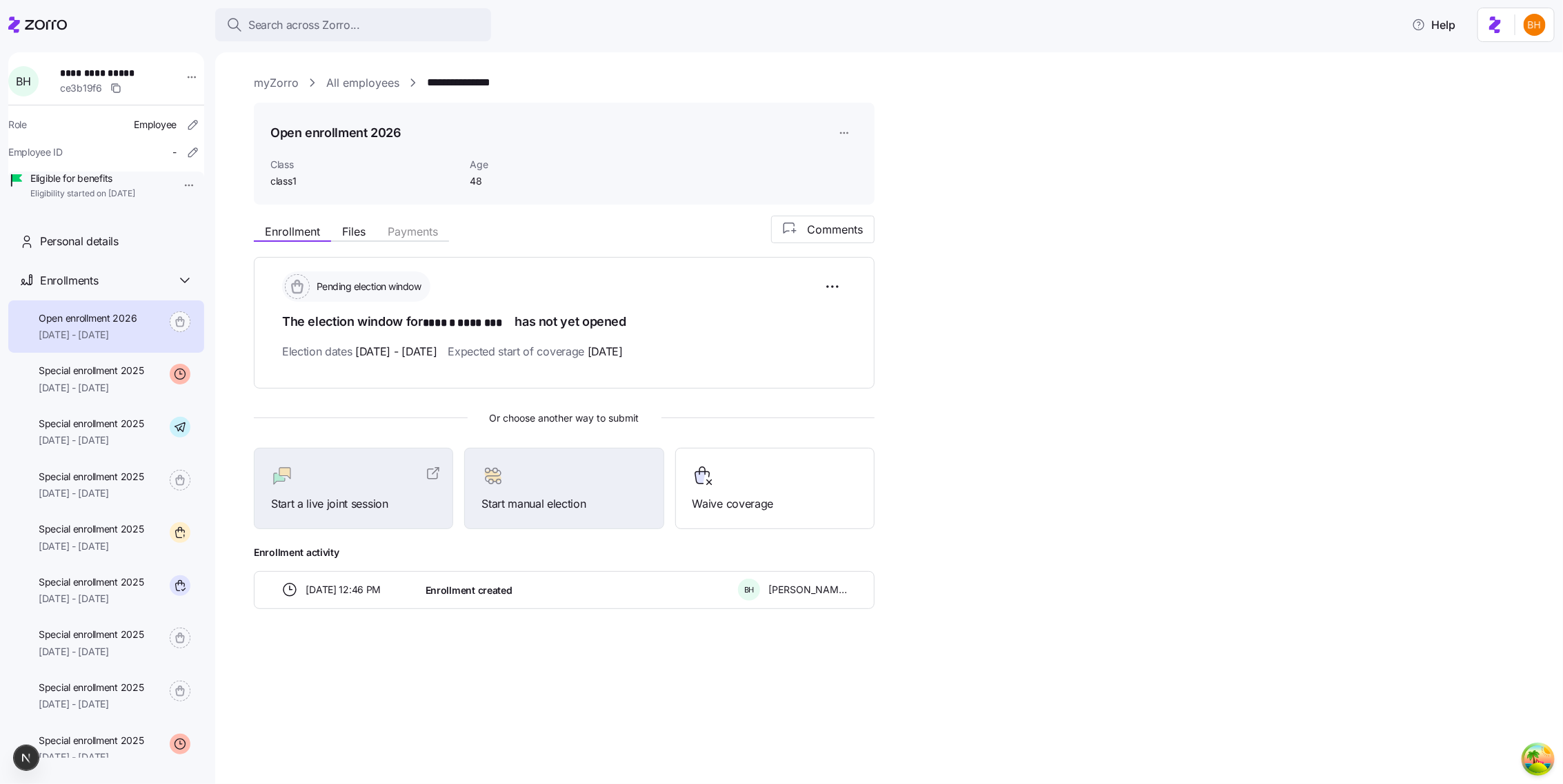
click at [65, 23] on icon at bounding box center [45, 24] width 42 height 9
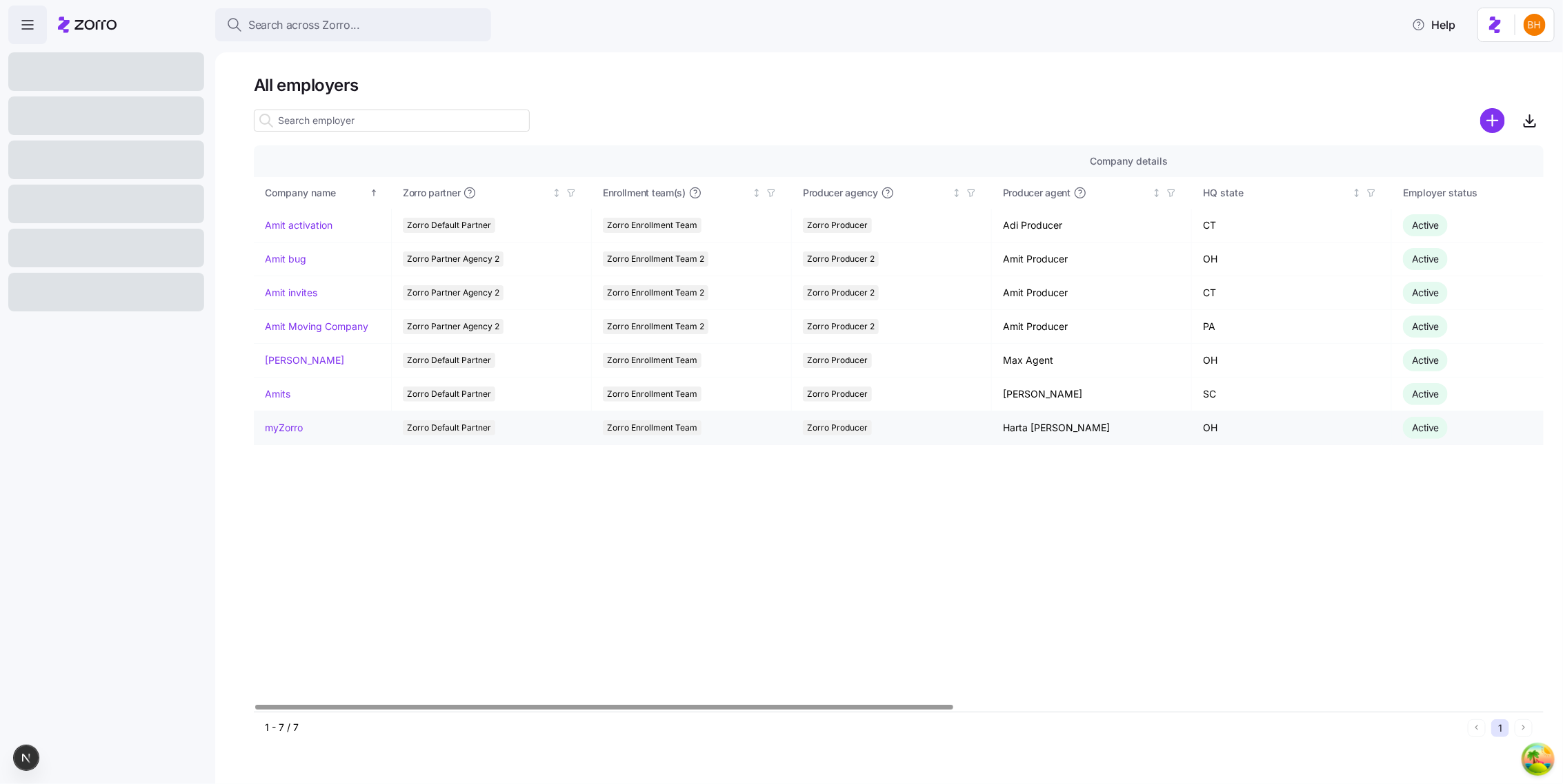
click at [299, 422] on link "myZorro" at bounding box center [284, 428] width 38 height 14
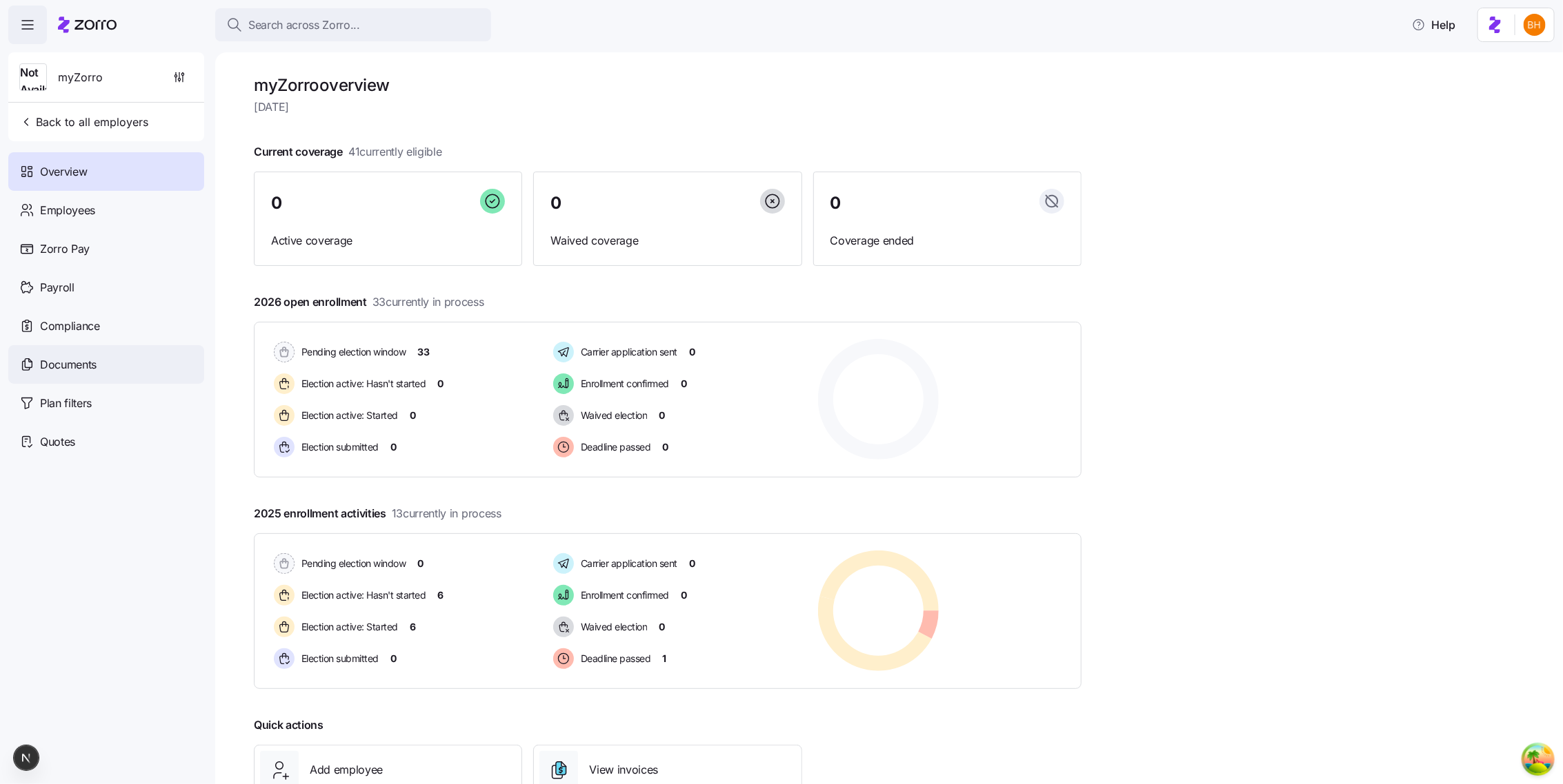
click at [107, 373] on div "Documents" at bounding box center [107, 364] width 196 height 39
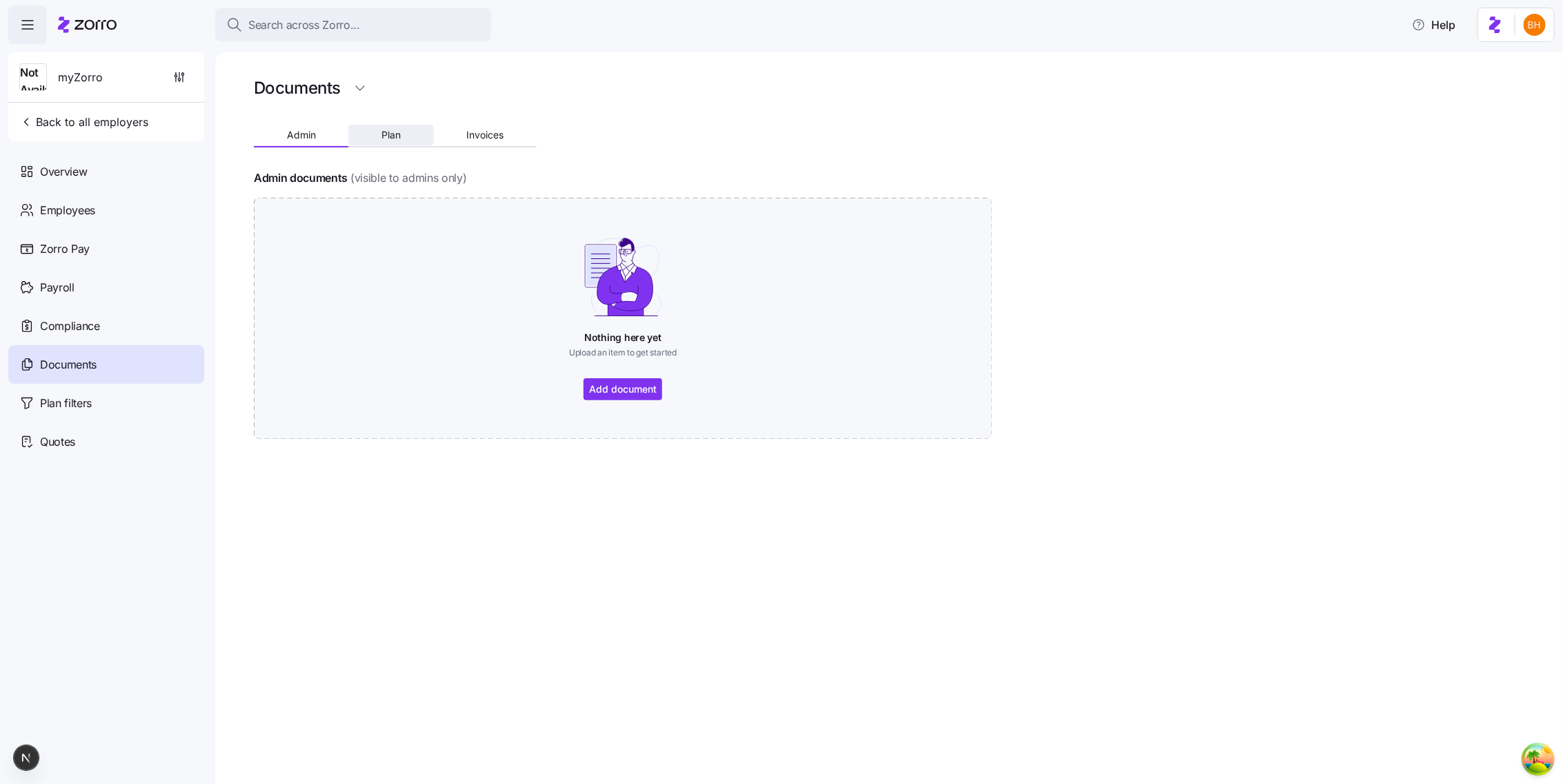
click at [390, 140] on button "Plan" at bounding box center [390, 135] width 85 height 21
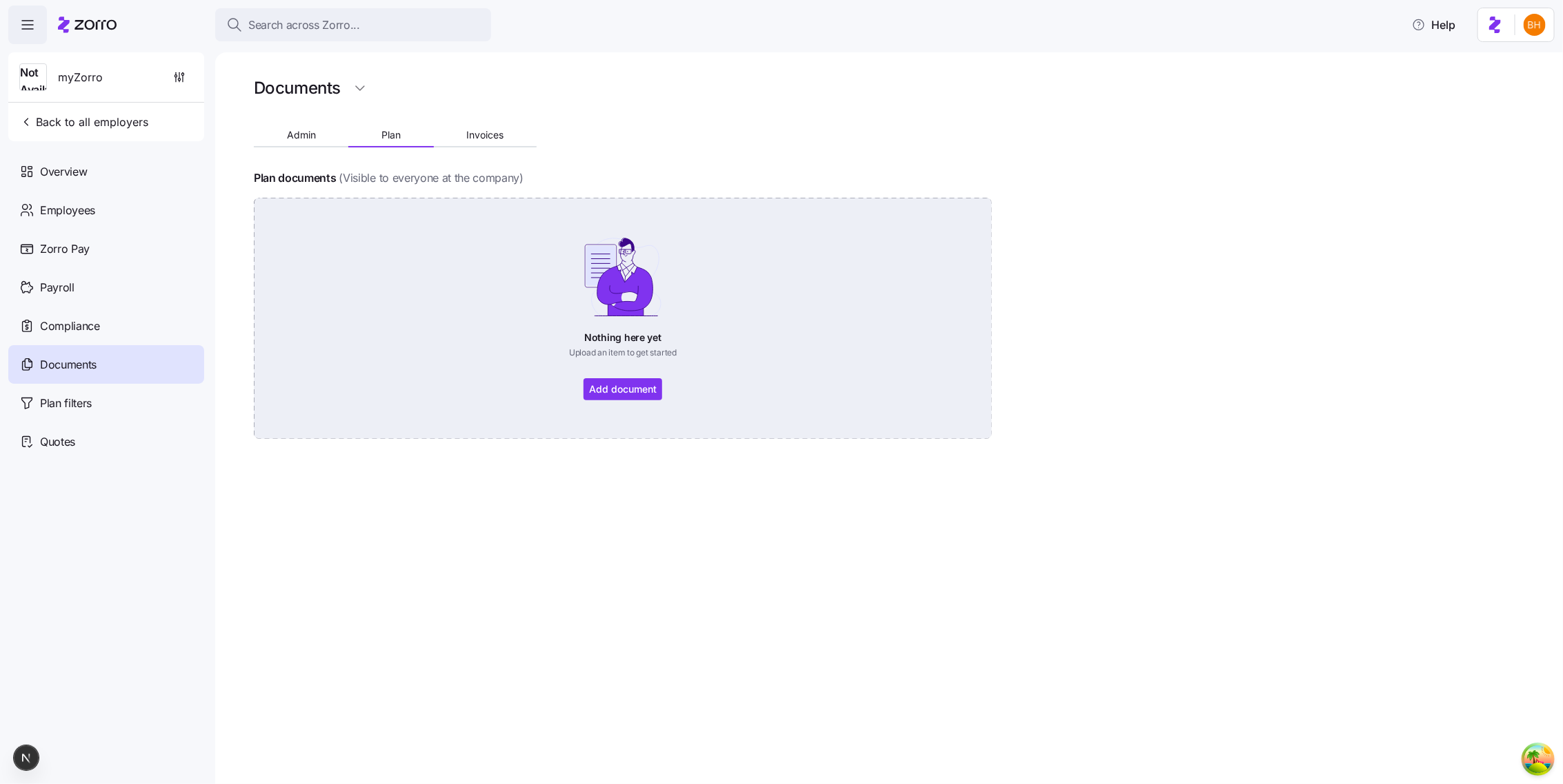
click at [408, 297] on div "Nothing here yet Upload an item to get started Add document" at bounding box center [622, 318] width 661 height 164
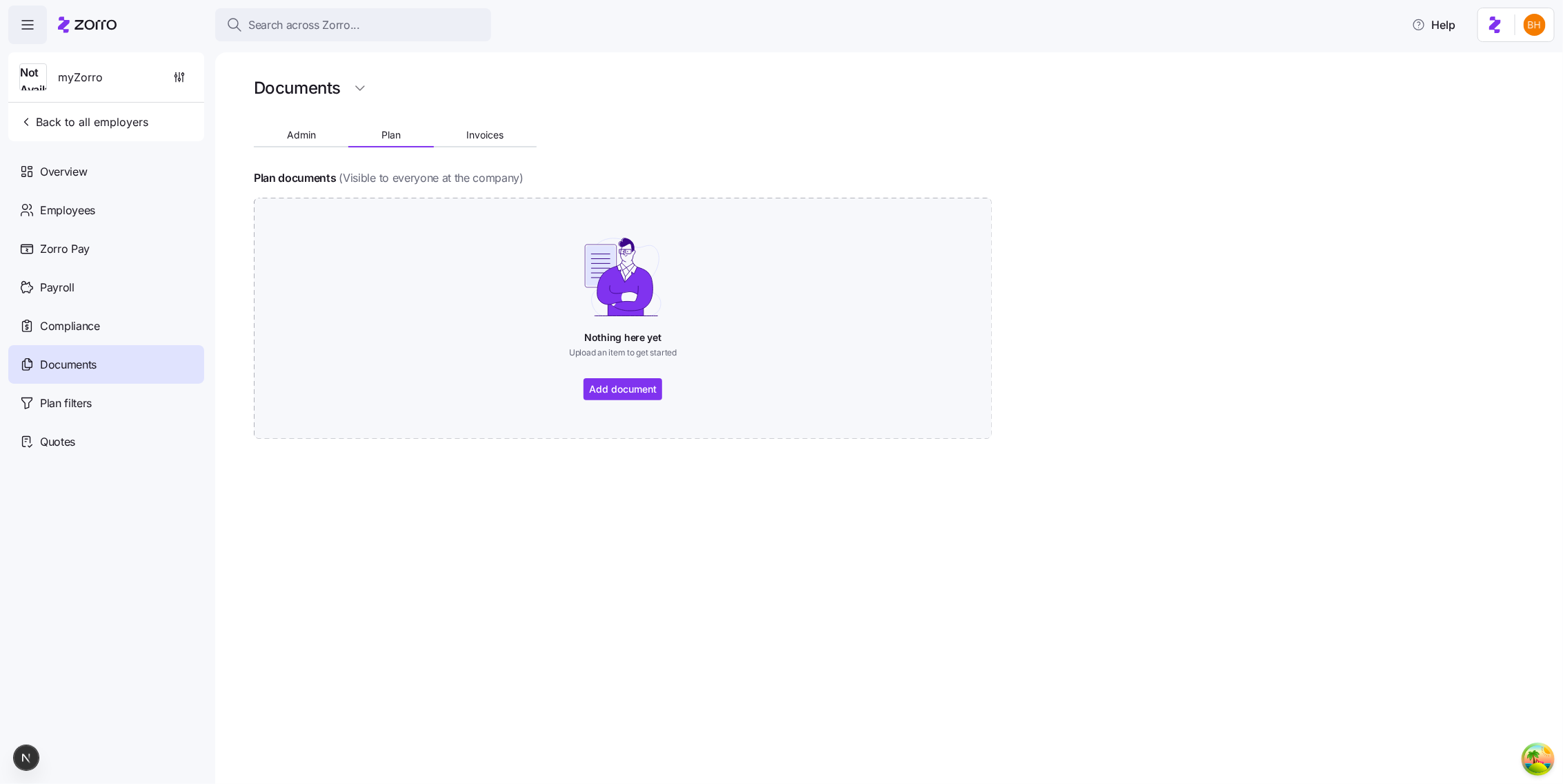
click at [323, 99] on div "Documents" at bounding box center [667, 88] width 828 height 27
click at [359, 91] on html "Search across Zorro... Help Not Available myZorro Back to all employers Overvie…" at bounding box center [782, 388] width 1563 height 776
click at [381, 139] on div "2025" at bounding box center [370, 144] width 25 height 15
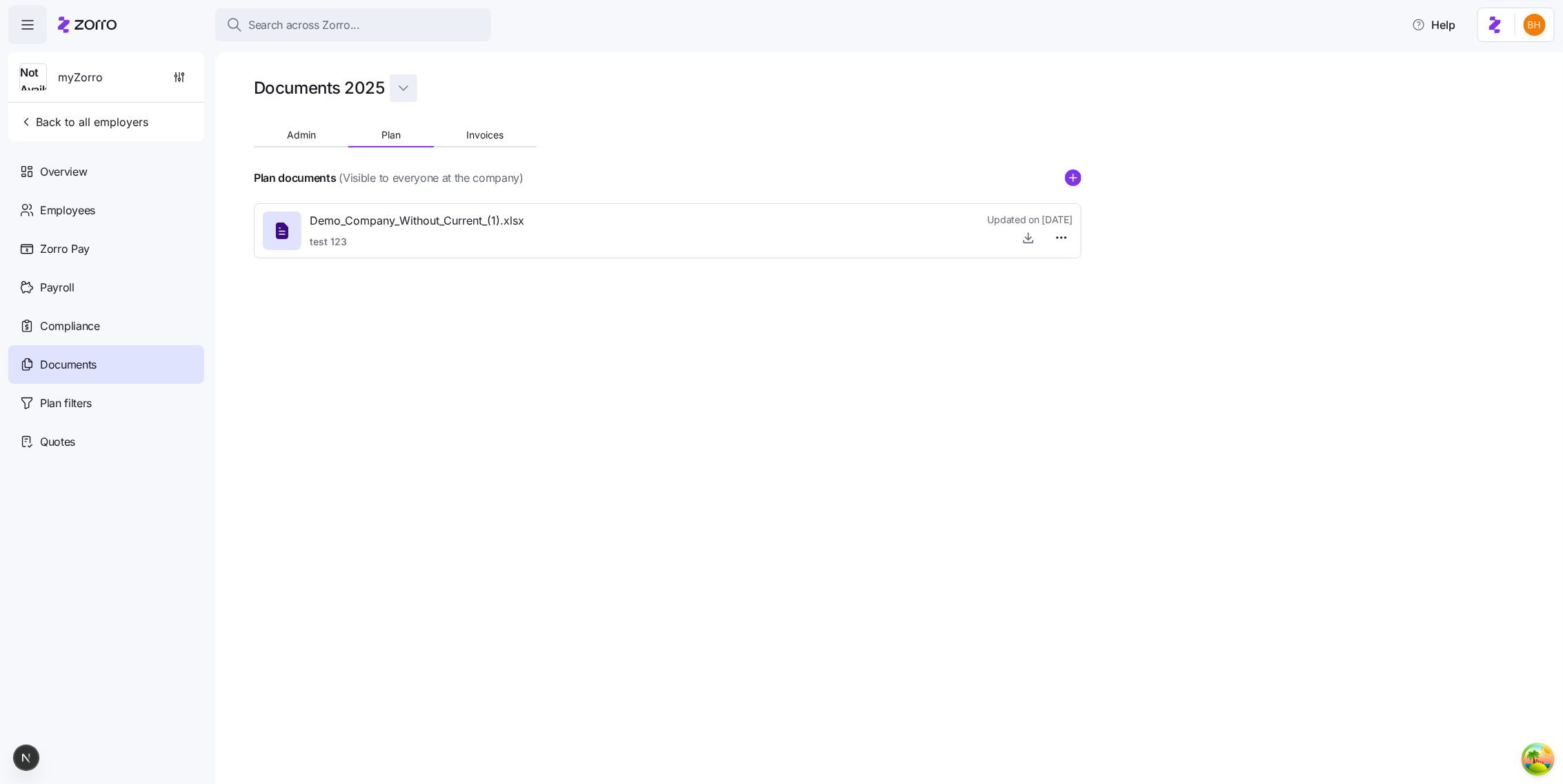
click at [407, 81] on html "Search across Zorro... Help Not Available myZorro Back to all employers Overvie…" at bounding box center [782, 388] width 1563 height 776
click at [404, 111] on div "2026" at bounding box center [424, 122] width 58 height 22
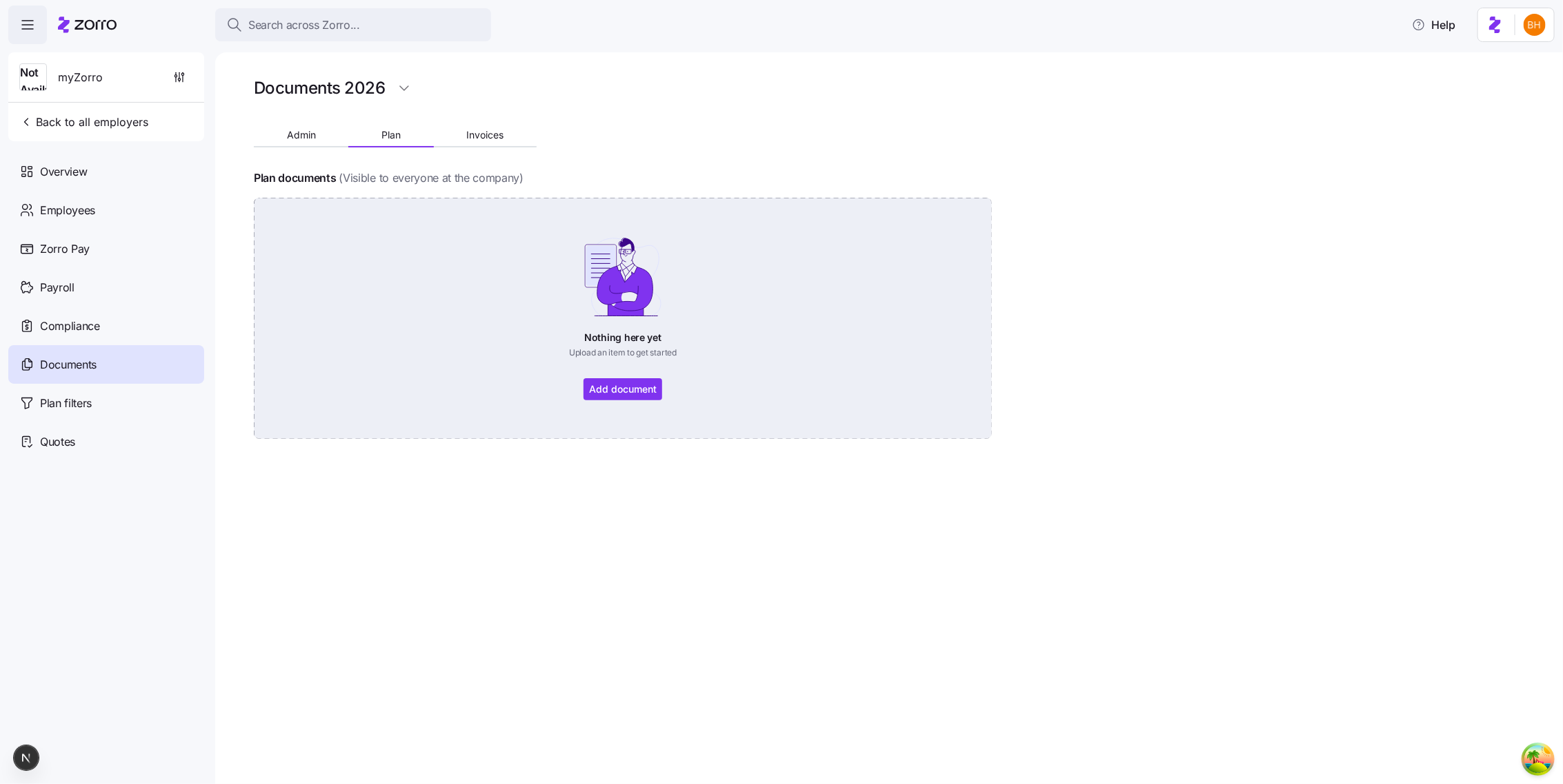
click at [584, 386] on div "Nothing here yet Upload an item to get started Add document" at bounding box center [622, 318] width 661 height 164
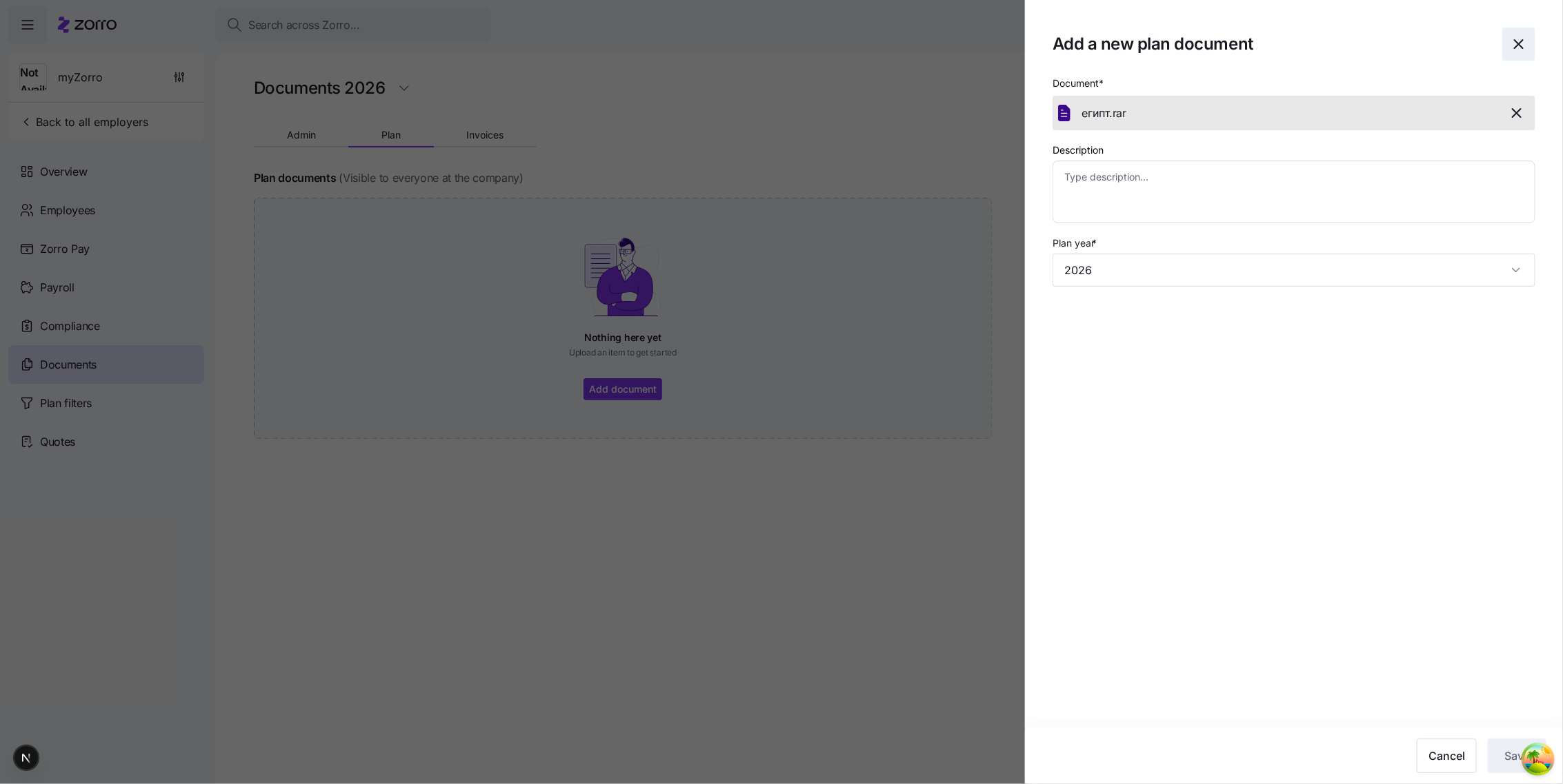
click at [1524, 40] on icon "button" at bounding box center [1519, 44] width 17 height 17
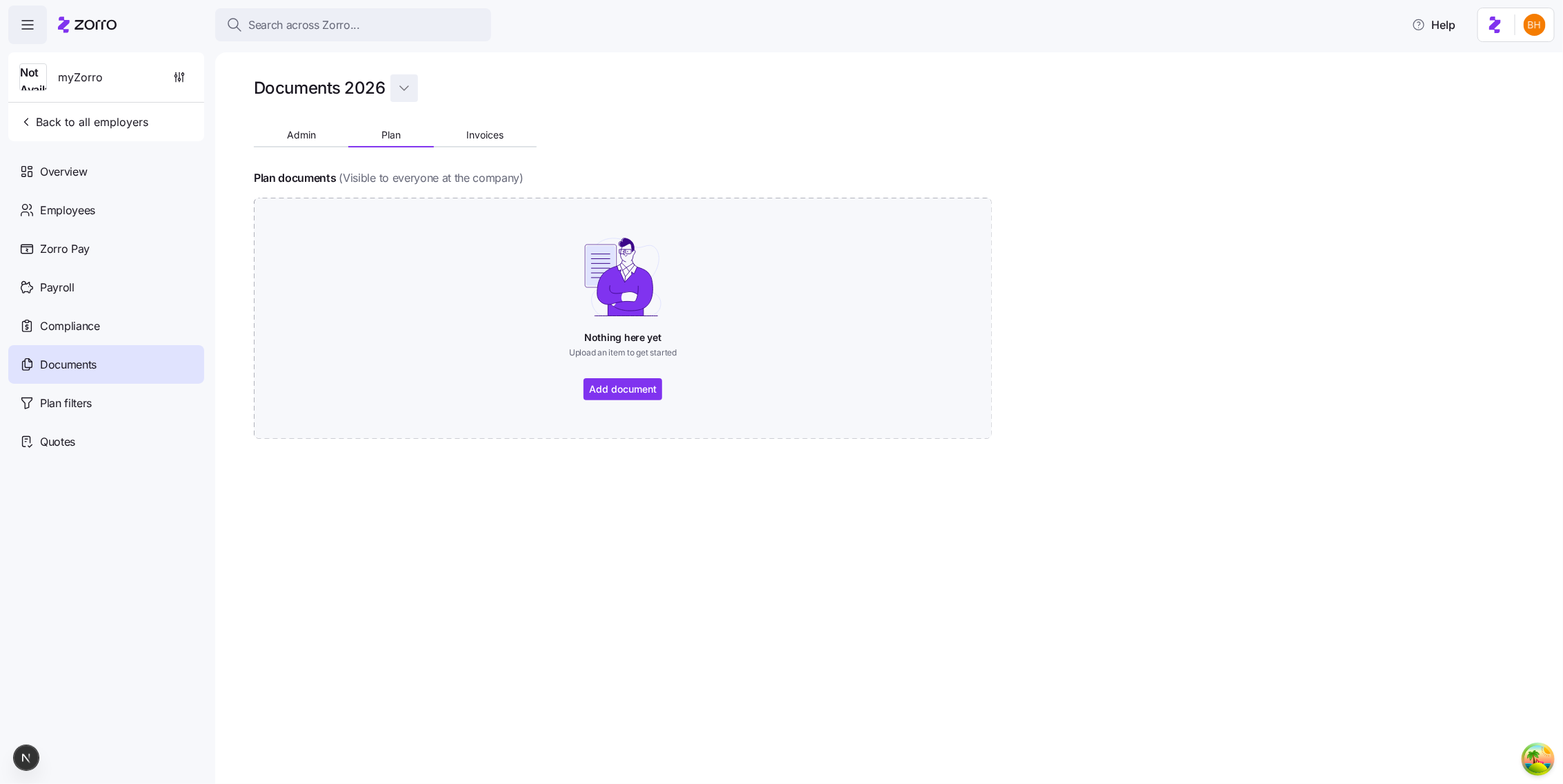
click at [407, 84] on html "Search across Zorro... Help Not Available myZorro Back to all employers Overvie…" at bounding box center [782, 388] width 1563 height 776
click at [427, 120] on div "2026" at bounding box center [425, 122] width 58 height 22
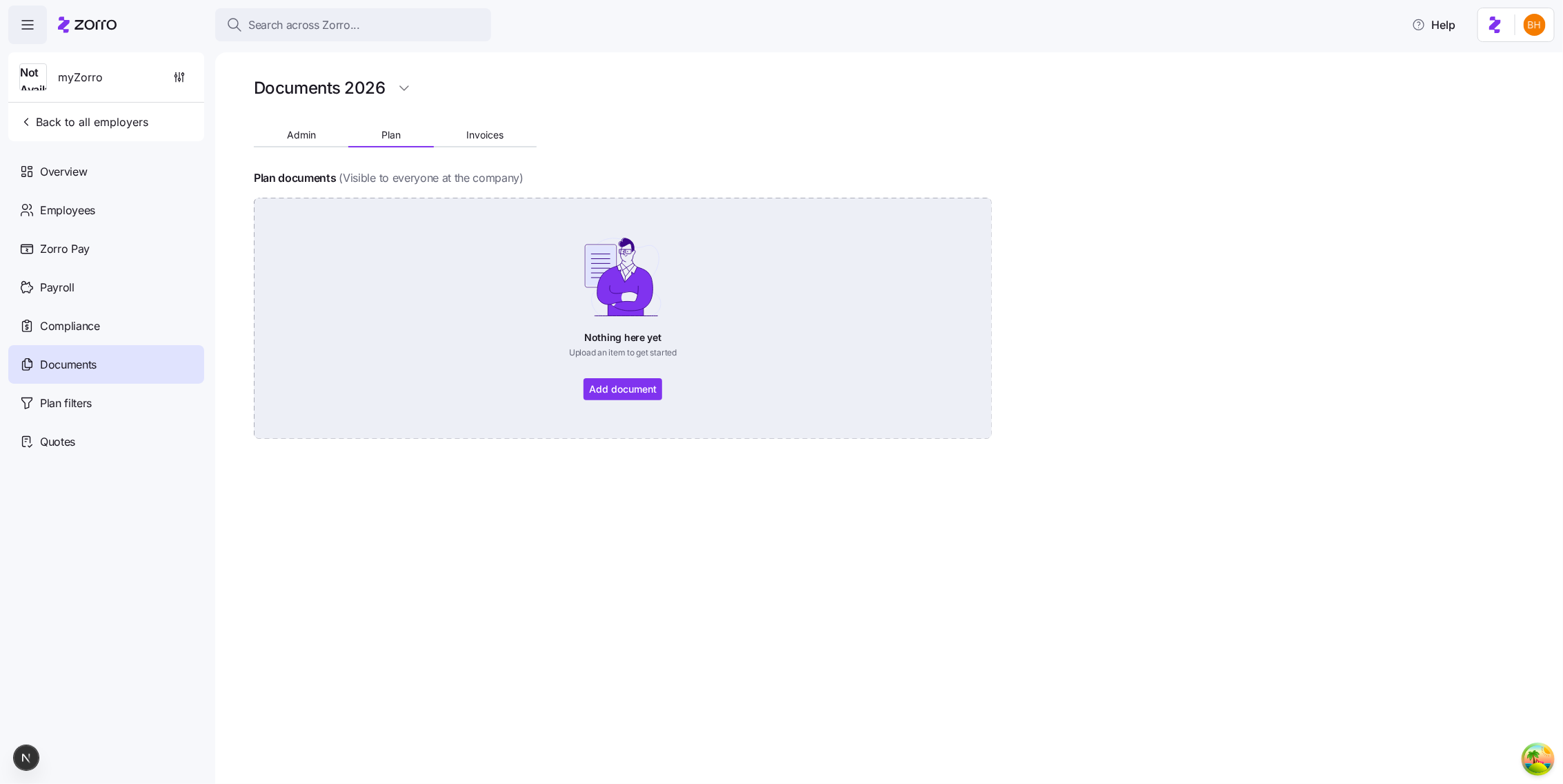
click at [608, 389] on div "Nothing here yet Upload an item to get started Add document" at bounding box center [622, 318] width 661 height 164
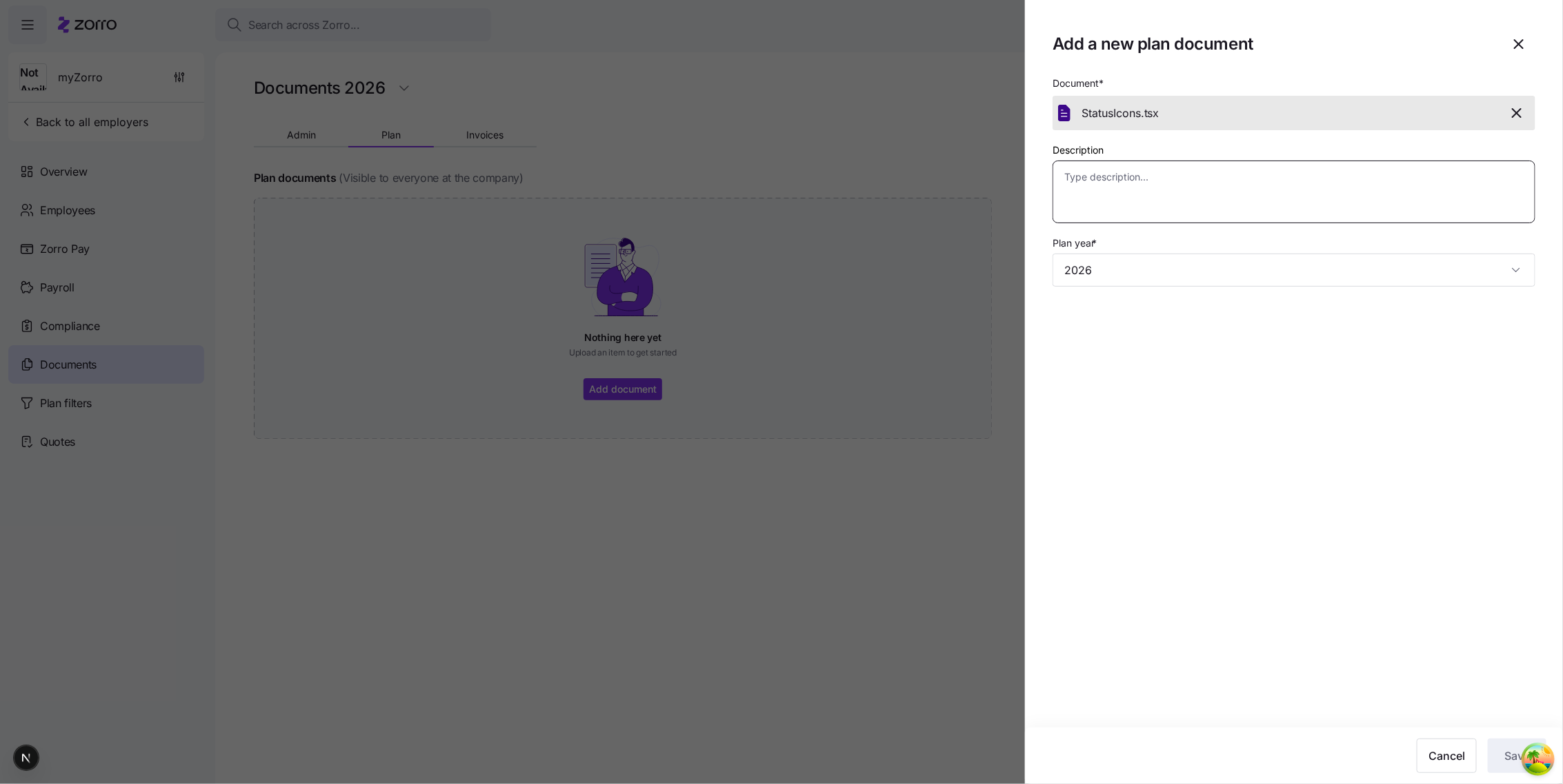
click at [1189, 201] on textarea "Description" at bounding box center [1293, 191] width 483 height 63
type textarea "x"
type textarea "t"
type textarea "x"
type textarea "te"
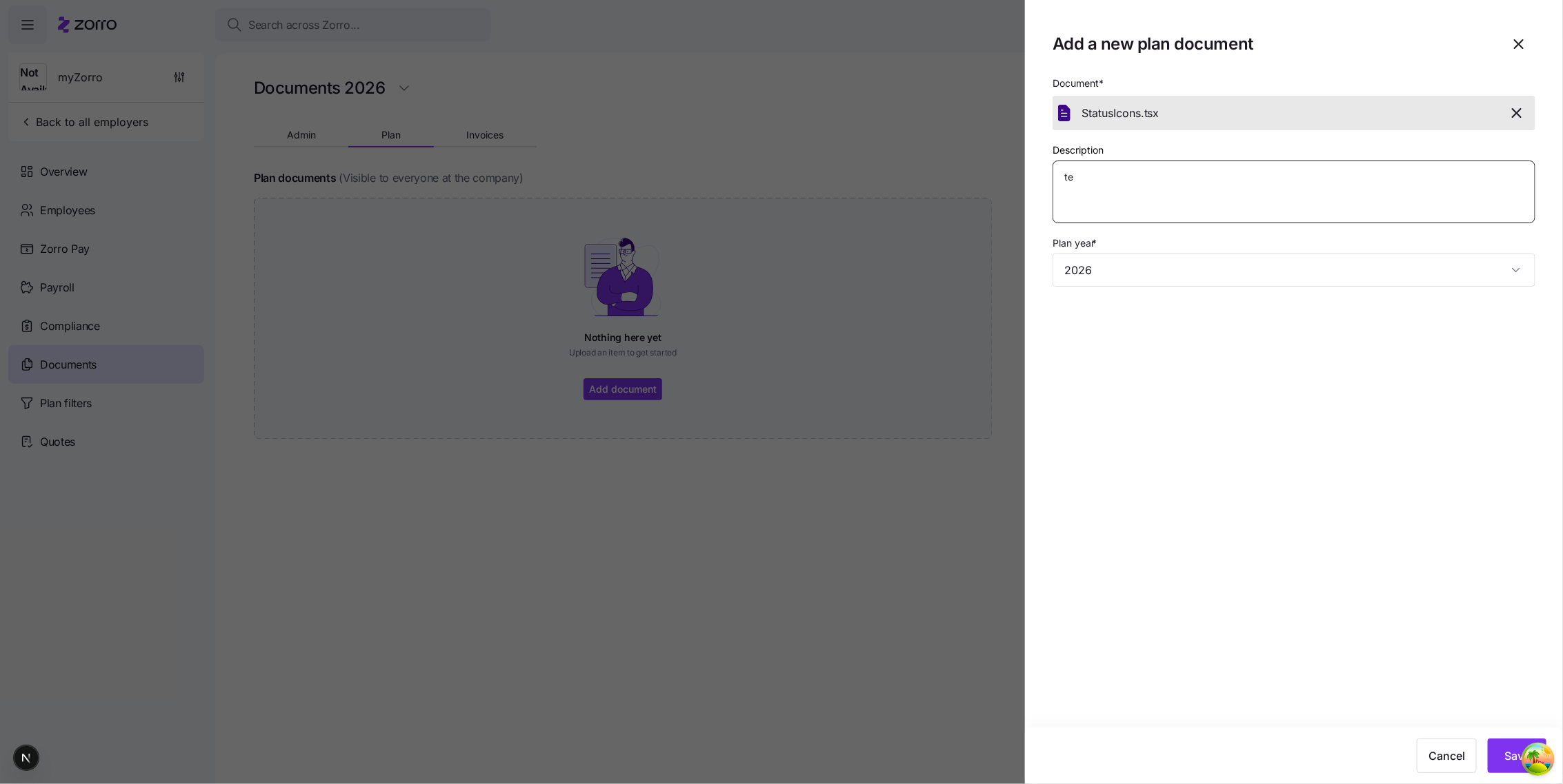
type textarea "x"
type textarea "tet"
type textarea "x"
type textarea "te"
type textarea "x"
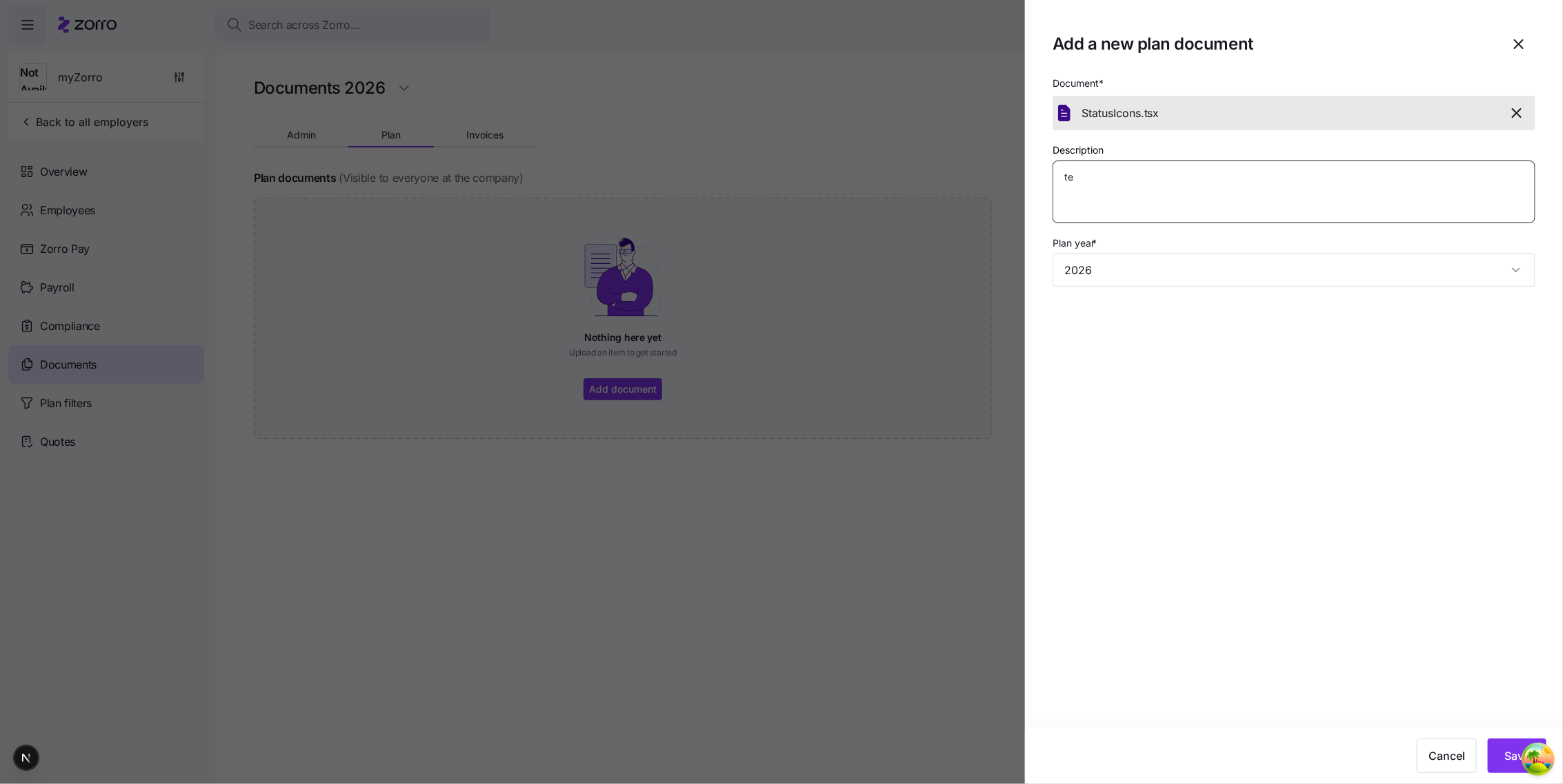
type textarea "tes"
type textarea "x"
type textarea "test"
type textarea "x"
type textarea "test"
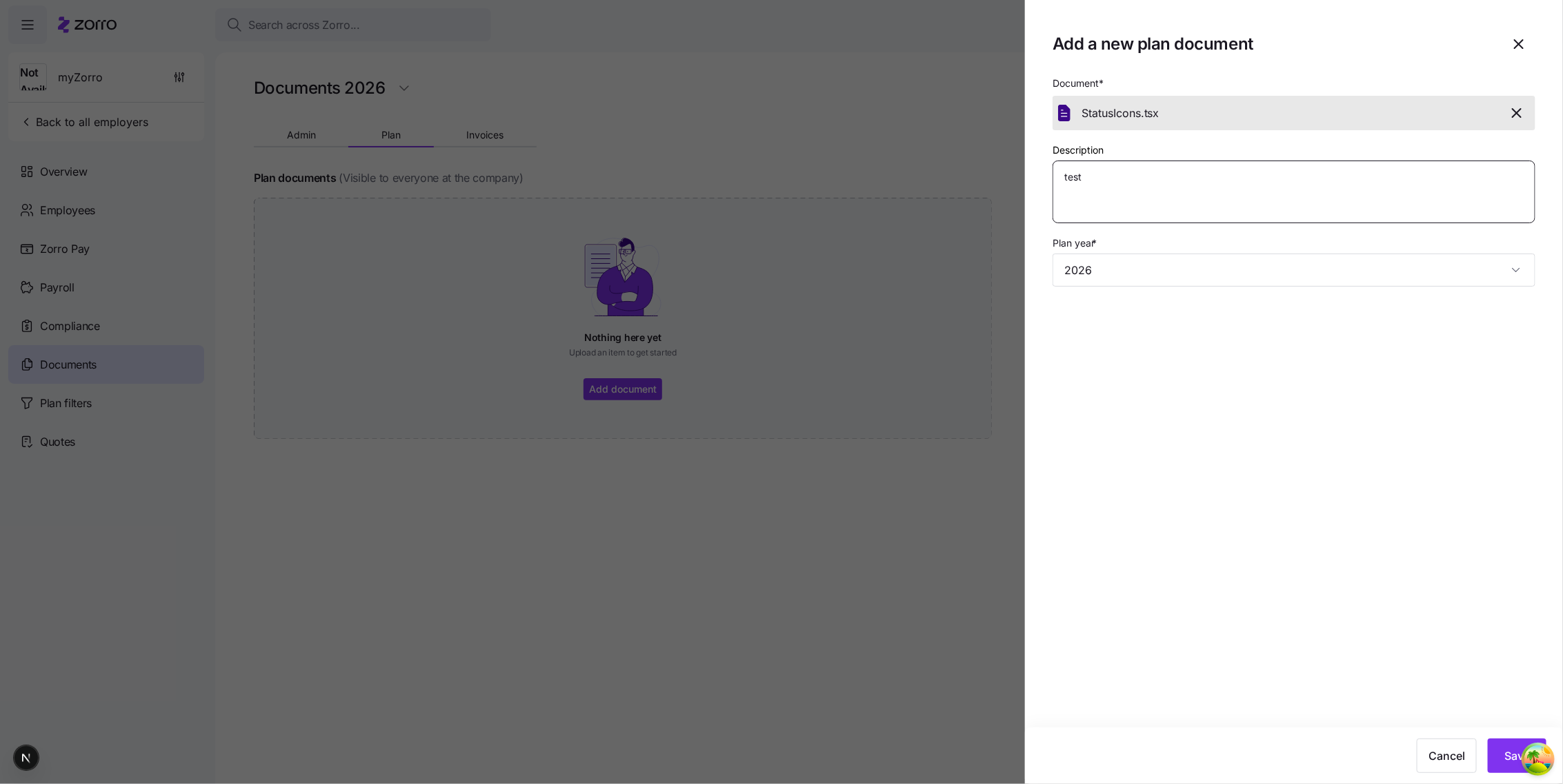
type textarea "x"
type textarea "test 2"
type textarea "x"
type textarea "test 20"
type textarea "x"
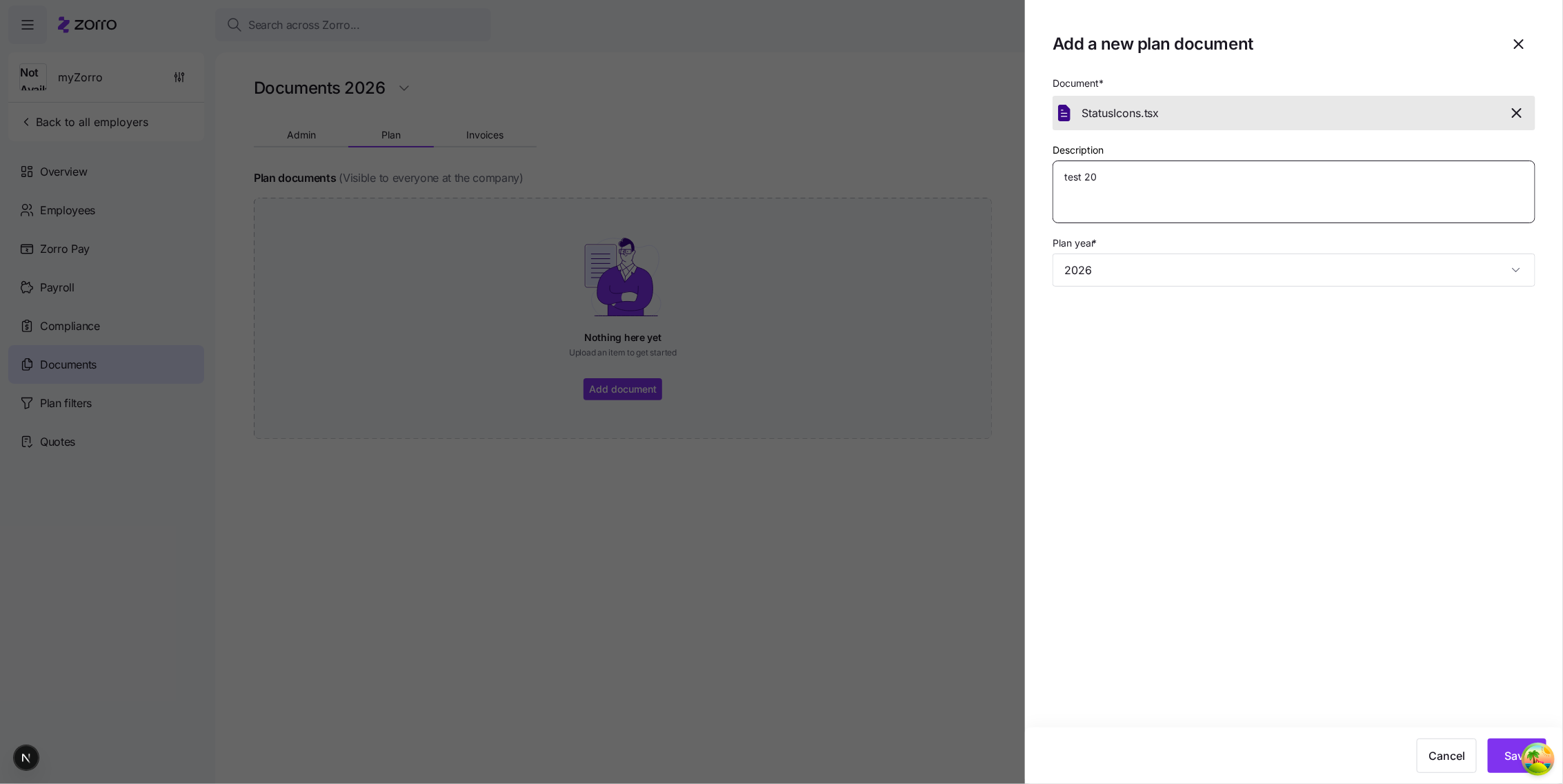
type textarea "test 202"
type textarea "x"
type textarea "test 2026"
click at [1338, 550] on section "Add a new plan document Document * StatusIcons. tsx Description test 2026 Plan …" at bounding box center [1293, 392] width 538 height 784
click at [1508, 760] on span "Save" at bounding box center [1516, 757] width 25 height 17
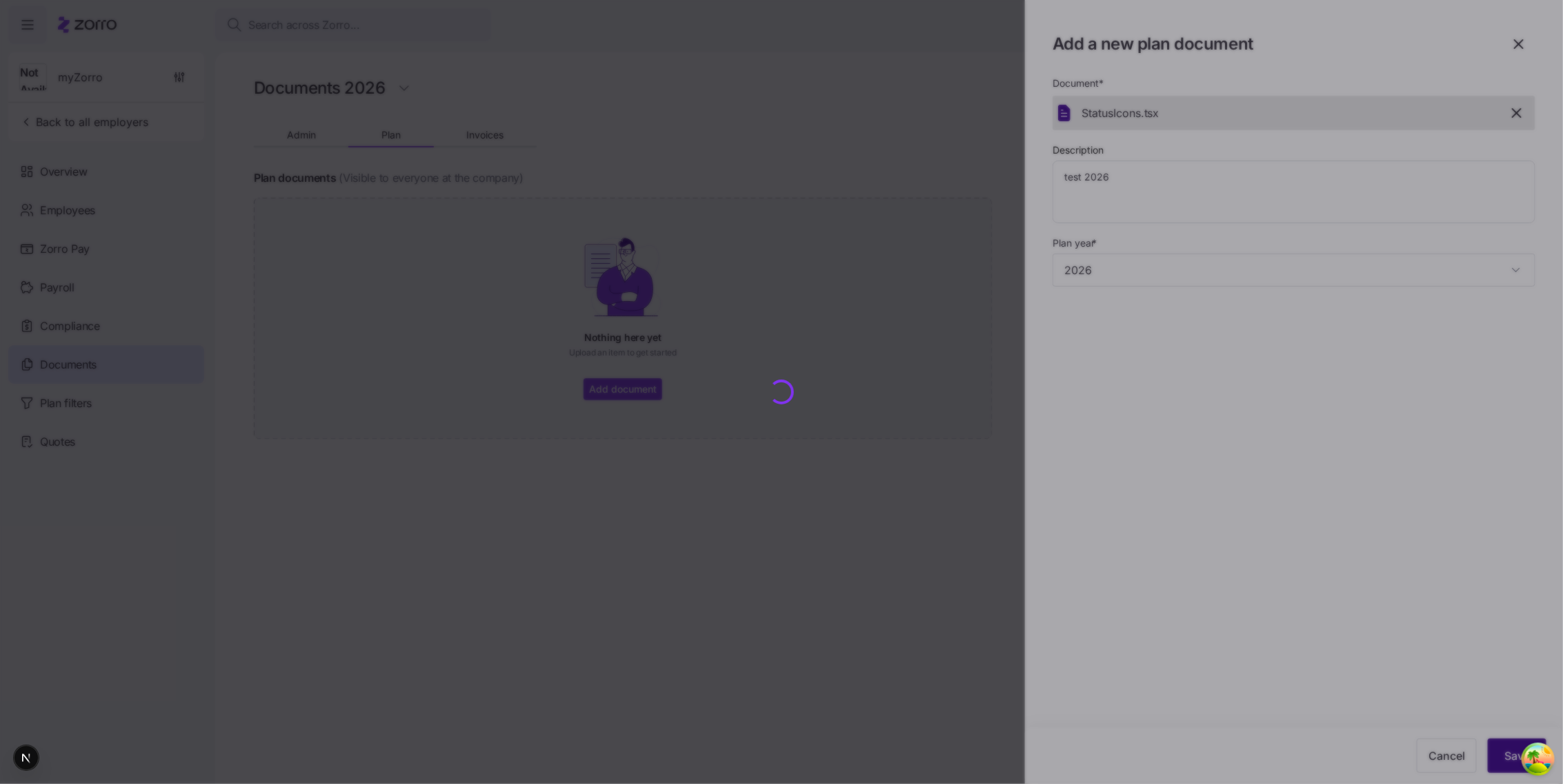
type textarea "x"
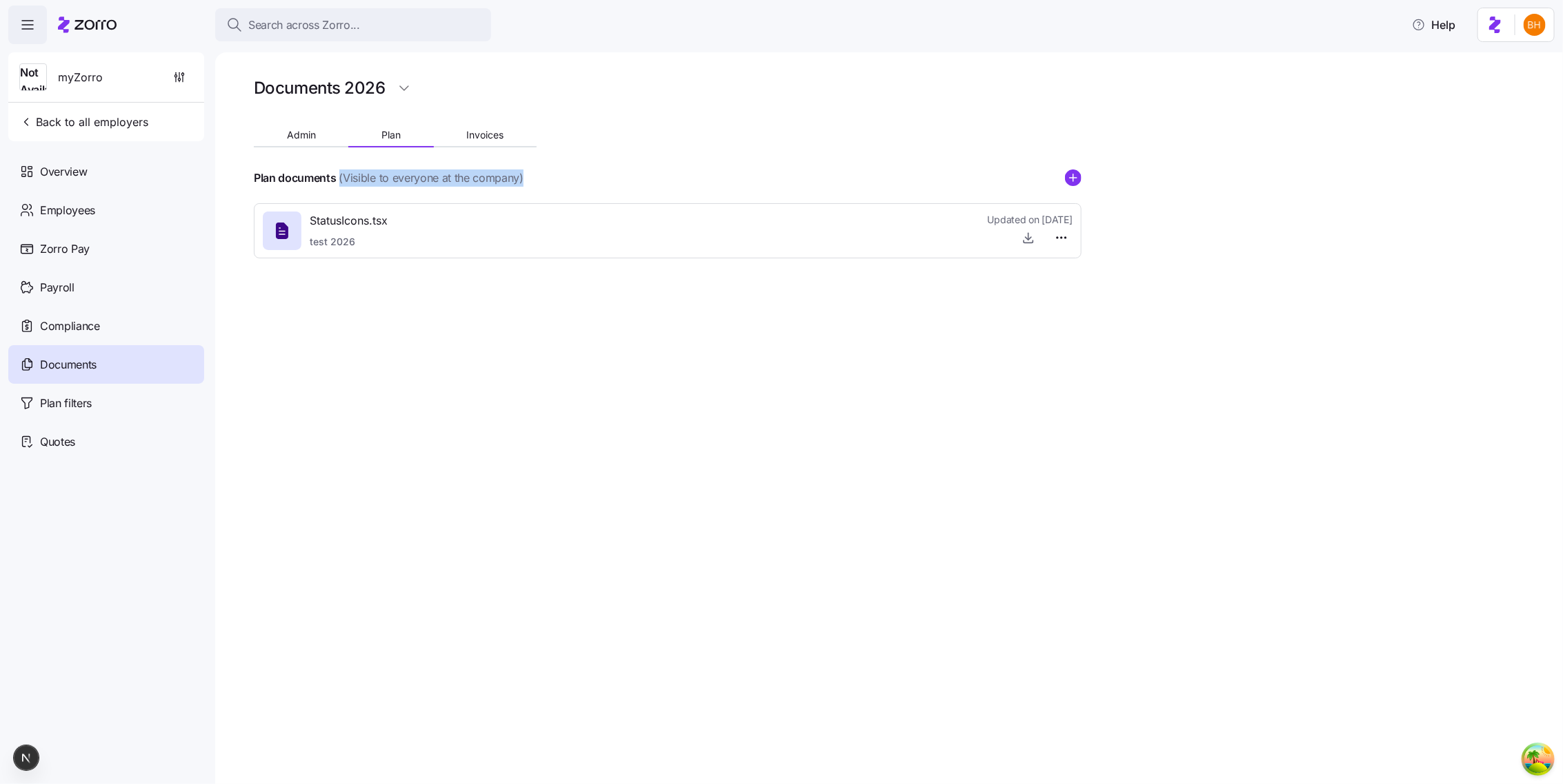
drag, startPoint x: 533, startPoint y: 182, endPoint x: 337, endPoint y: 181, distance: 196.0
click at [337, 181] on div "Plan documents (Visible to everyone at the company)" at bounding box center [667, 178] width 828 height 17
copy span "(Visible to everyone at the company)"
click at [1012, 354] on div "Documents 2026 Admin Plan Invoices Plan documents (Visible to everyone at the c…" at bounding box center [888, 418] width 1347 height 732
click at [614, 330] on div "Documents 2026 Admin Plan Invoices Plan documents (Visible to everyone at the c…" at bounding box center [888, 418] width 1347 height 732
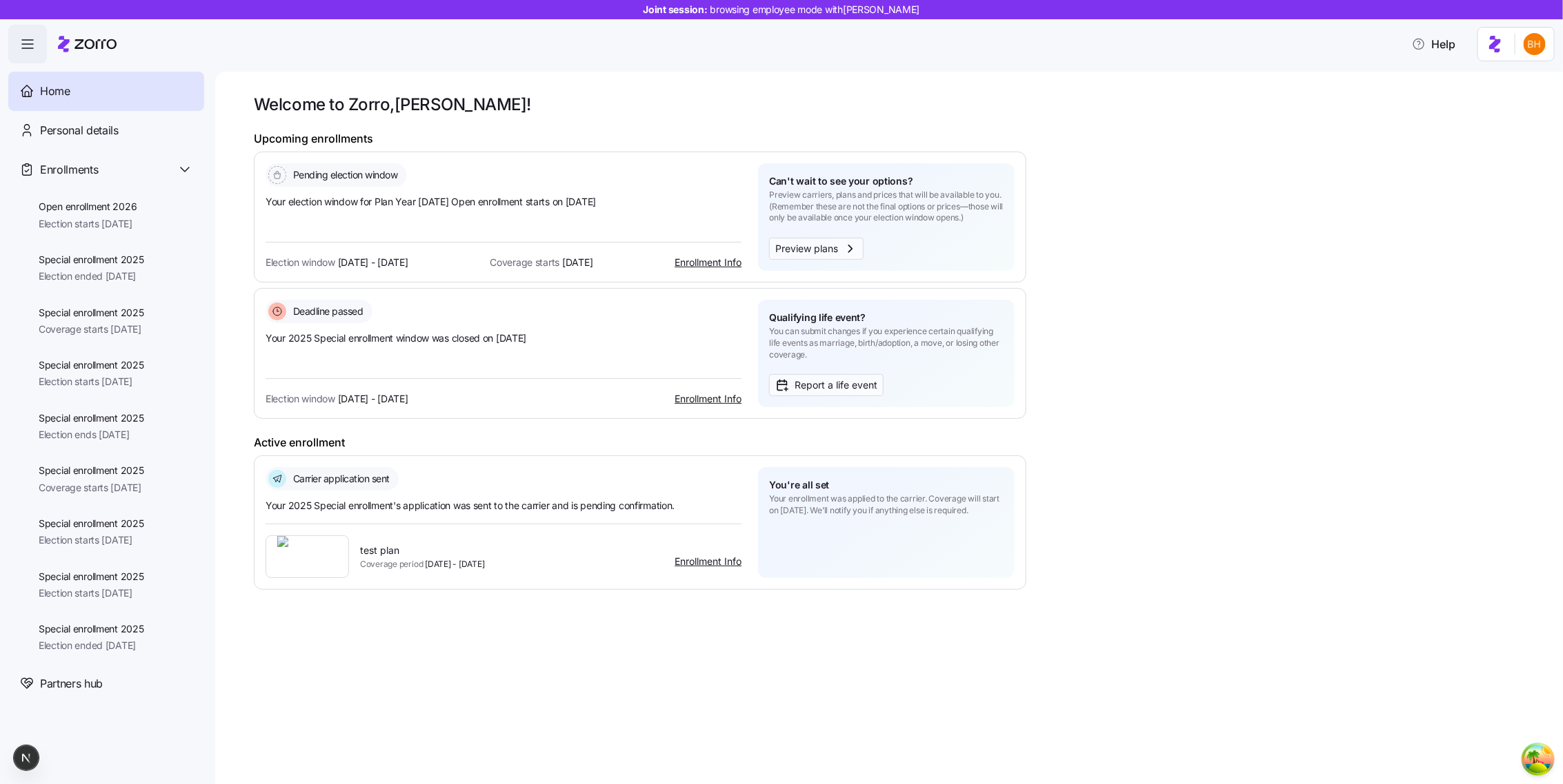
click at [620, 148] on div "Upcoming enrollments Pending election window Your election window for Plan Year…" at bounding box center [639, 275] width 772 height 287
click at [40, 50] on span "button" at bounding box center [27, 43] width 37 height 37
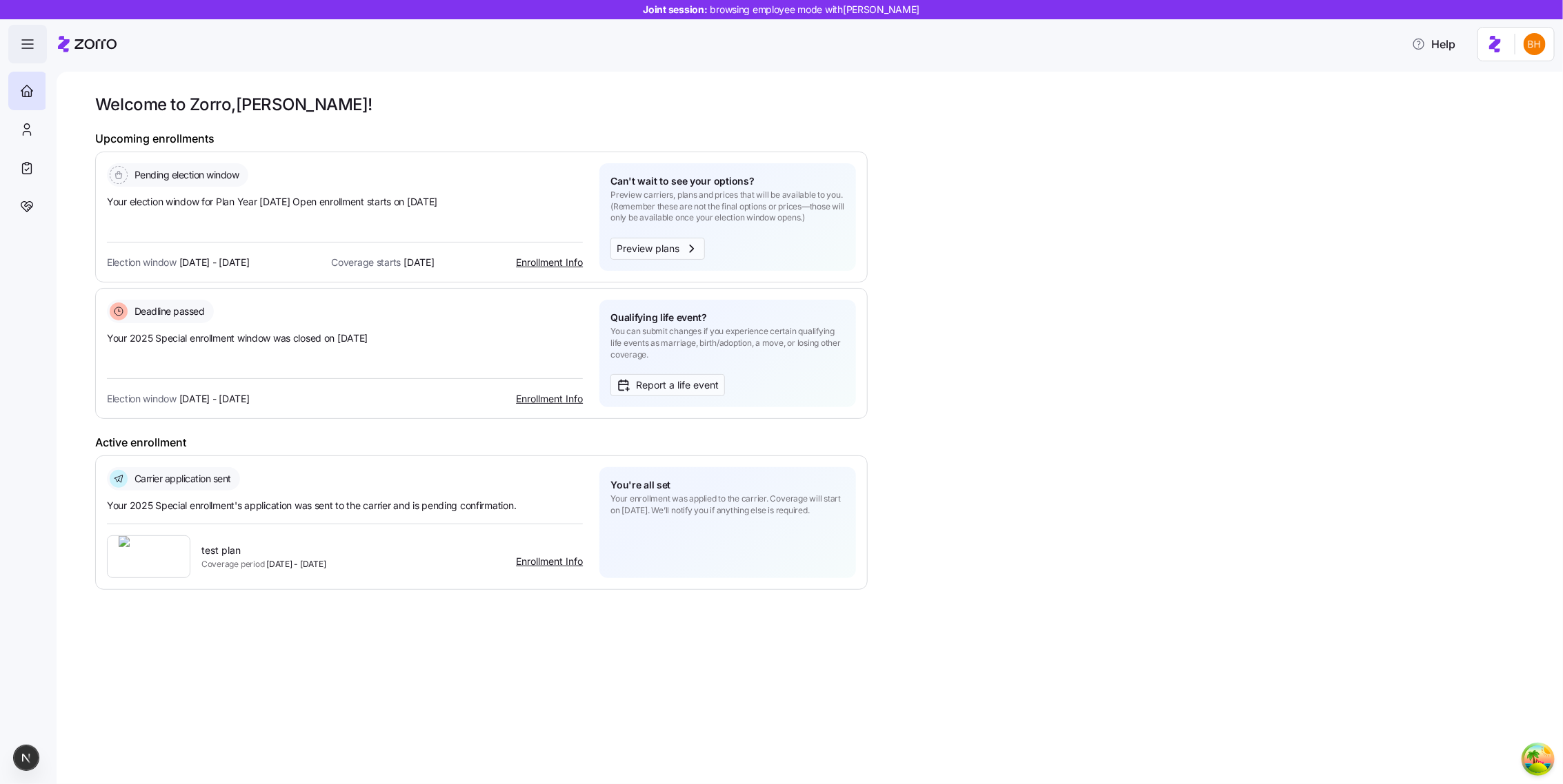
click at [40, 50] on span "button" at bounding box center [27, 43] width 37 height 37
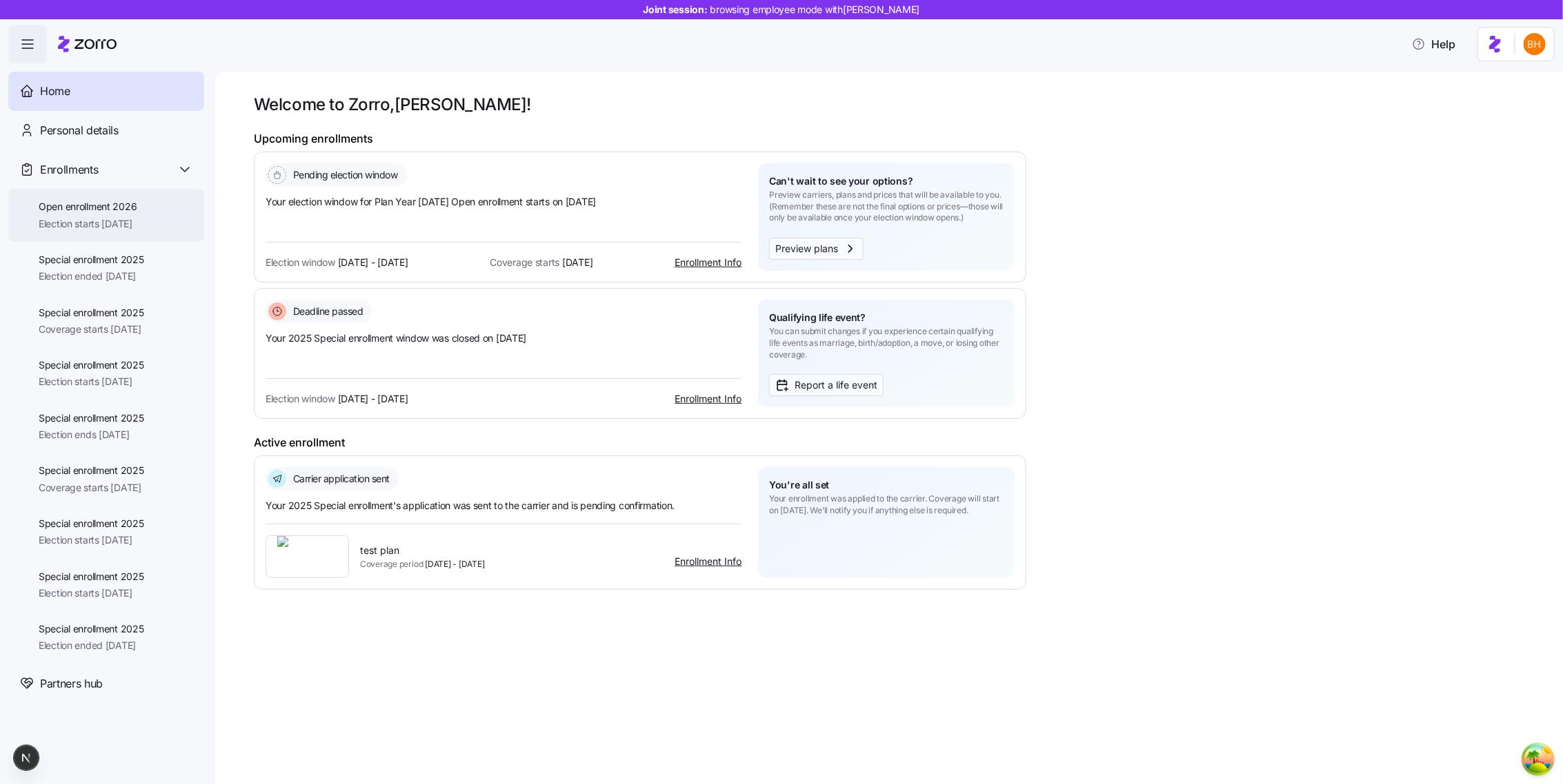
click at [137, 213] on span "Open enrollment 2026" at bounding box center [88, 206] width 98 height 14
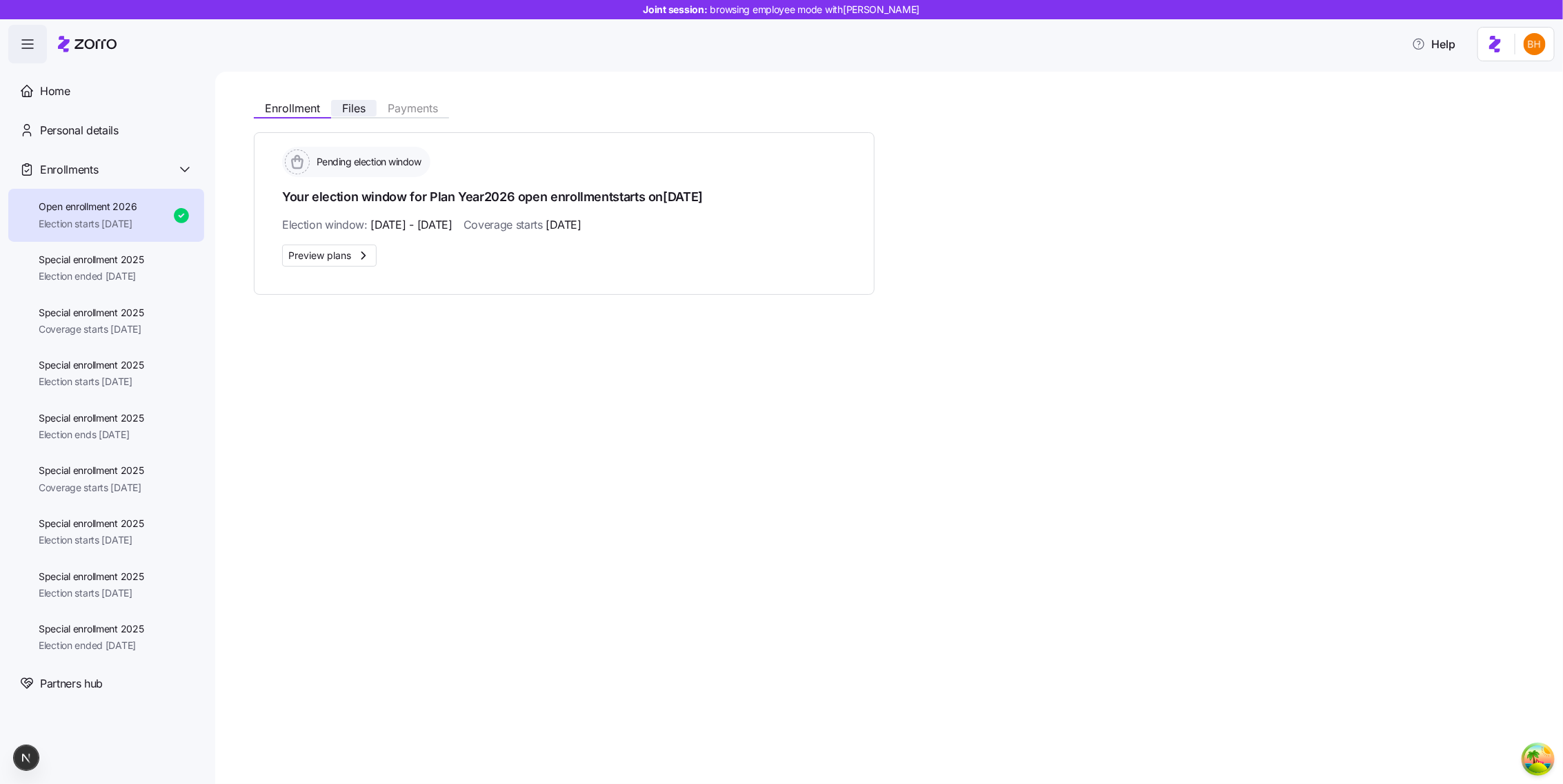
click at [364, 114] on button "Files" at bounding box center [354, 108] width 45 height 17
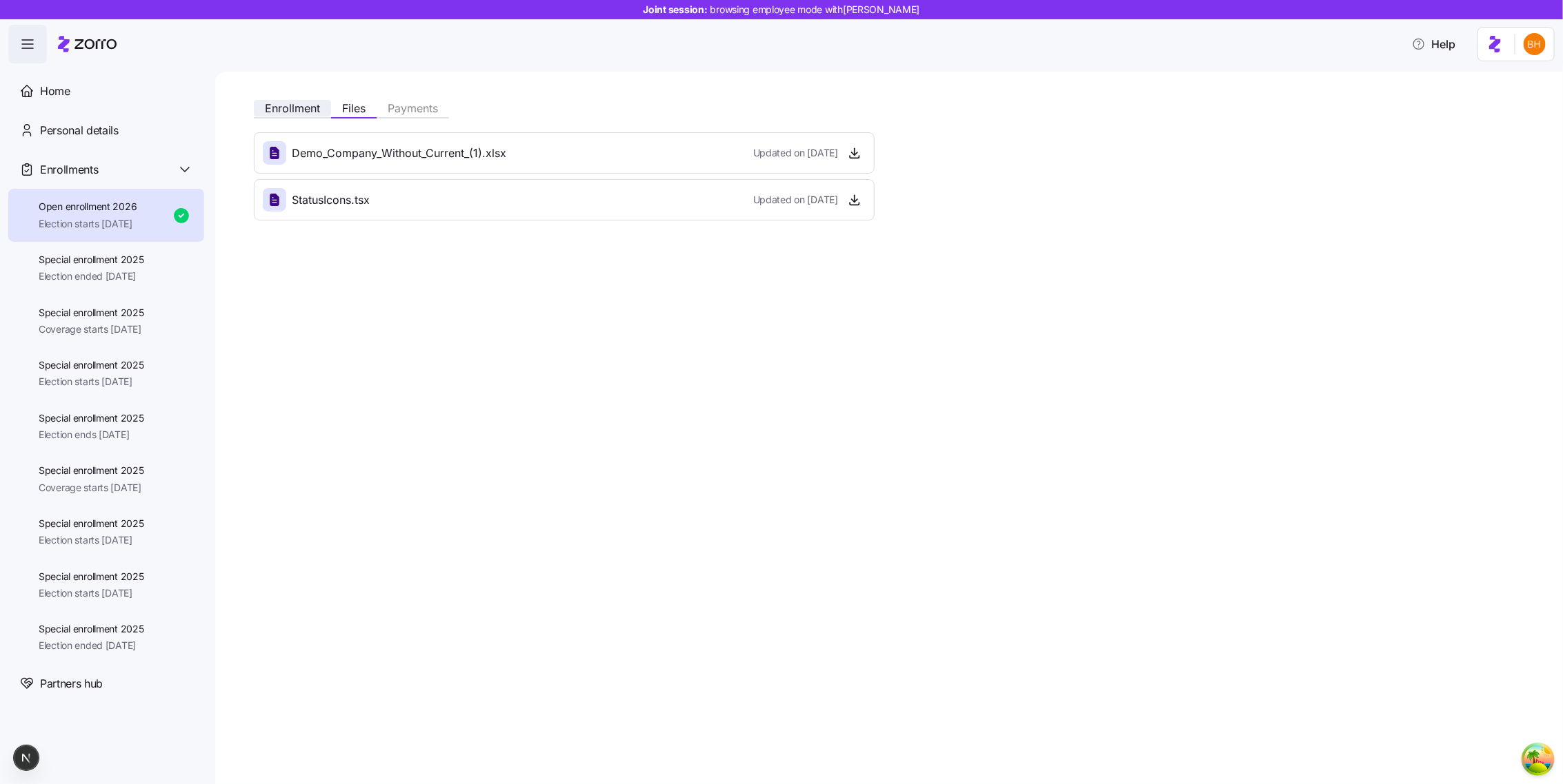
click at [287, 108] on span "Enrollment" at bounding box center [292, 108] width 56 height 11
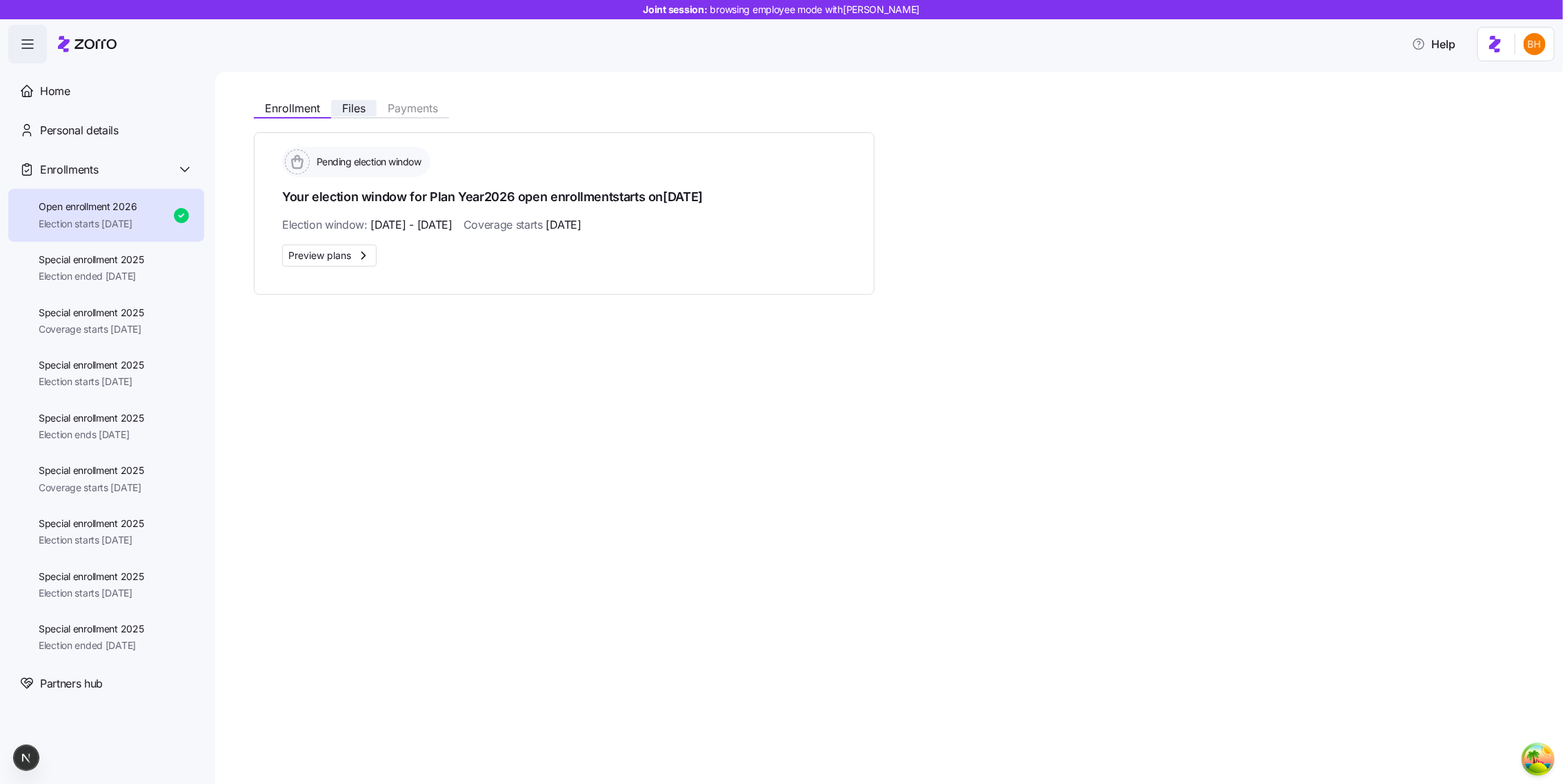
click at [352, 111] on span "Files" at bounding box center [354, 108] width 24 height 11
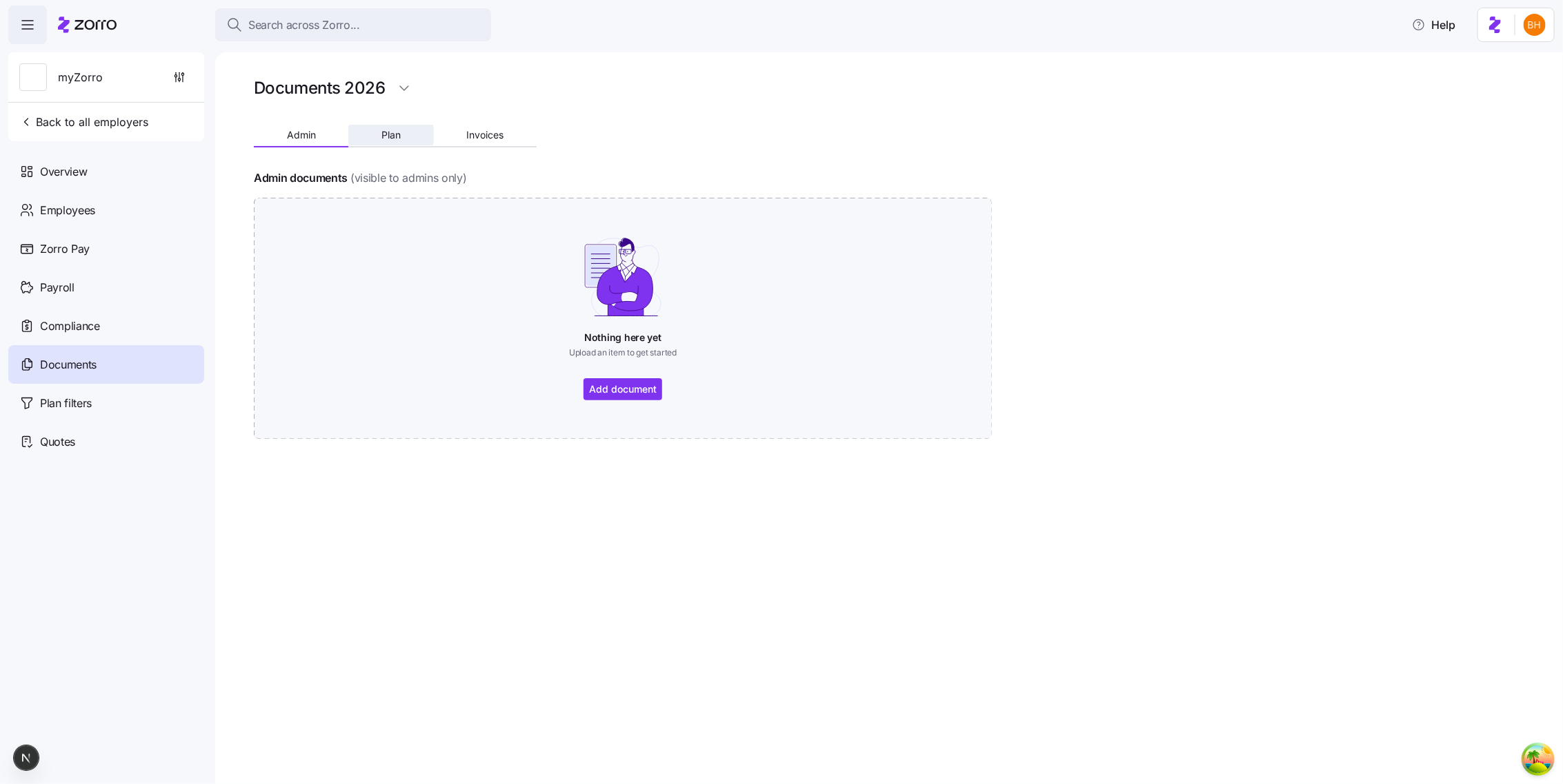
click at [403, 136] on button "Plan" at bounding box center [390, 135] width 85 height 21
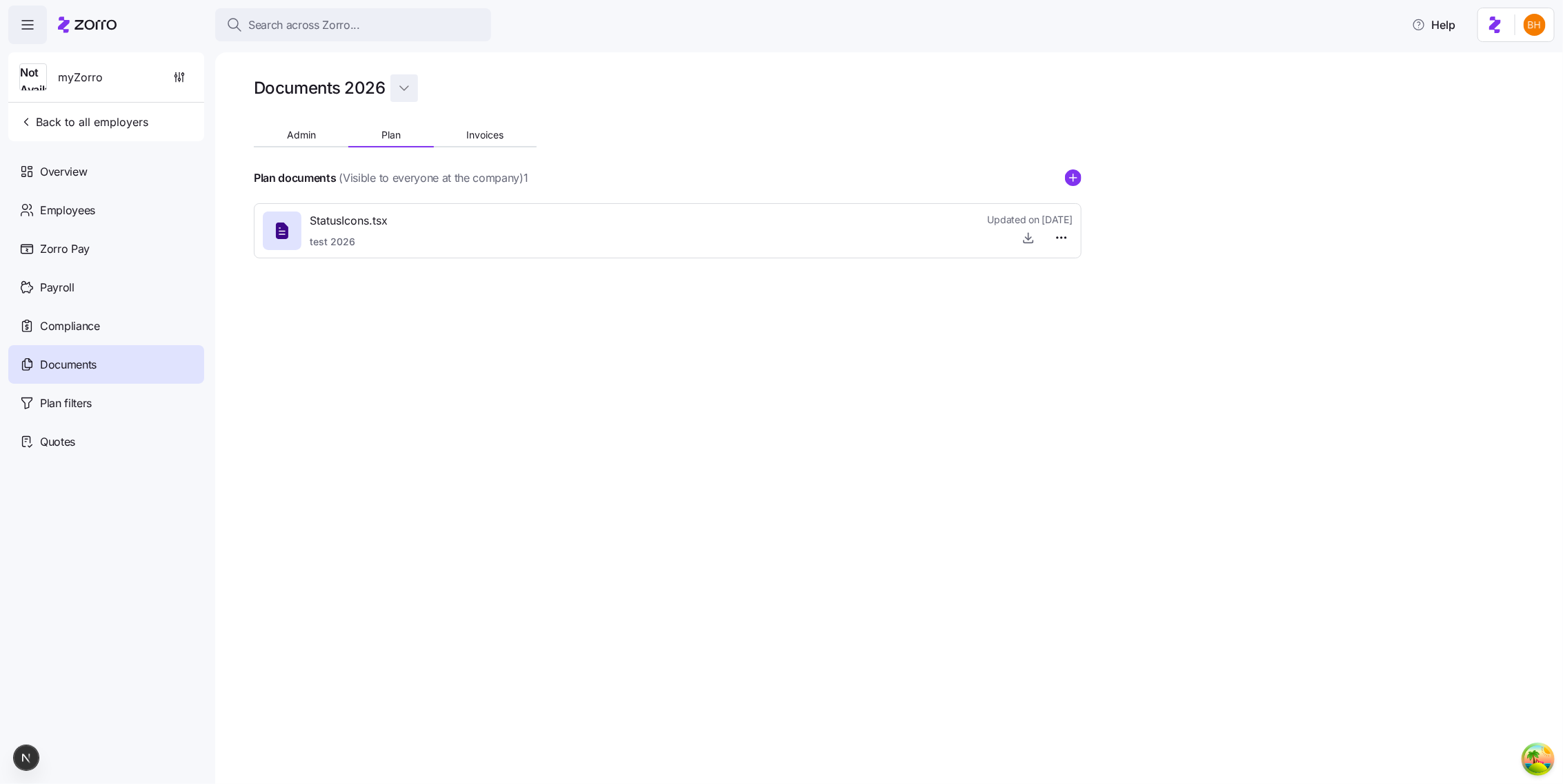
click at [412, 89] on html "Search across Zorro... Help Not Available myZorro Back to all employers Overvie…" at bounding box center [782, 388] width 1563 height 776
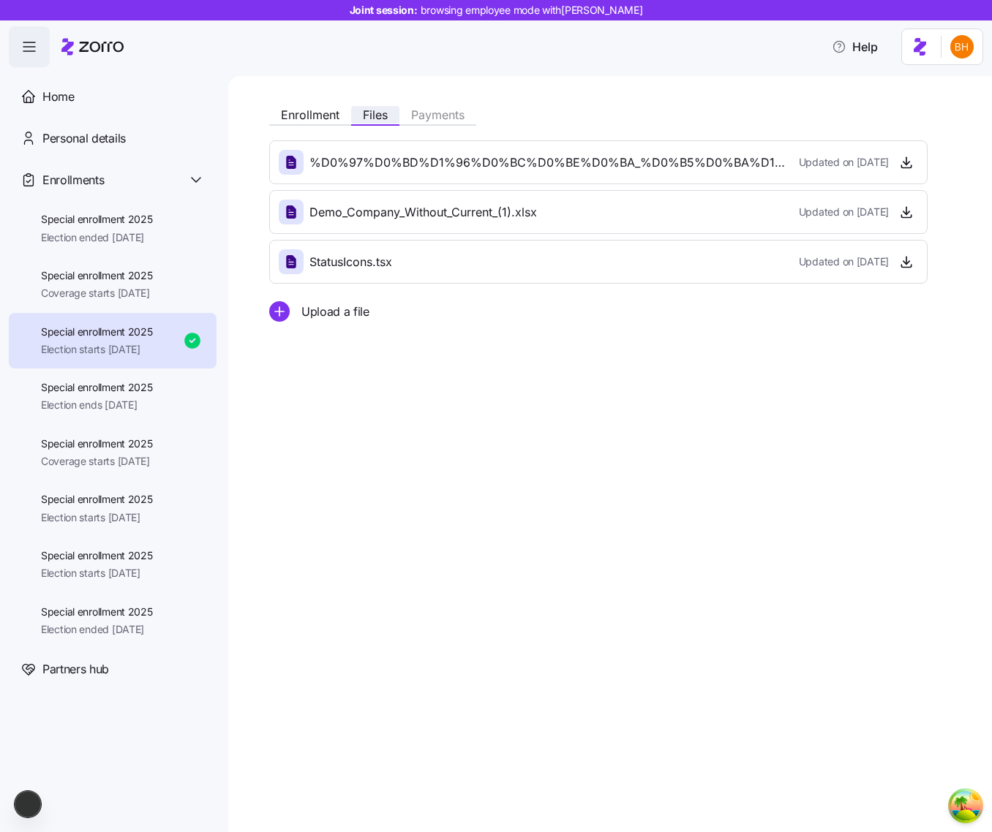
click at [355, 114] on button "Files" at bounding box center [375, 115] width 48 height 18
